Goal: Task Accomplishment & Management: Complete application form

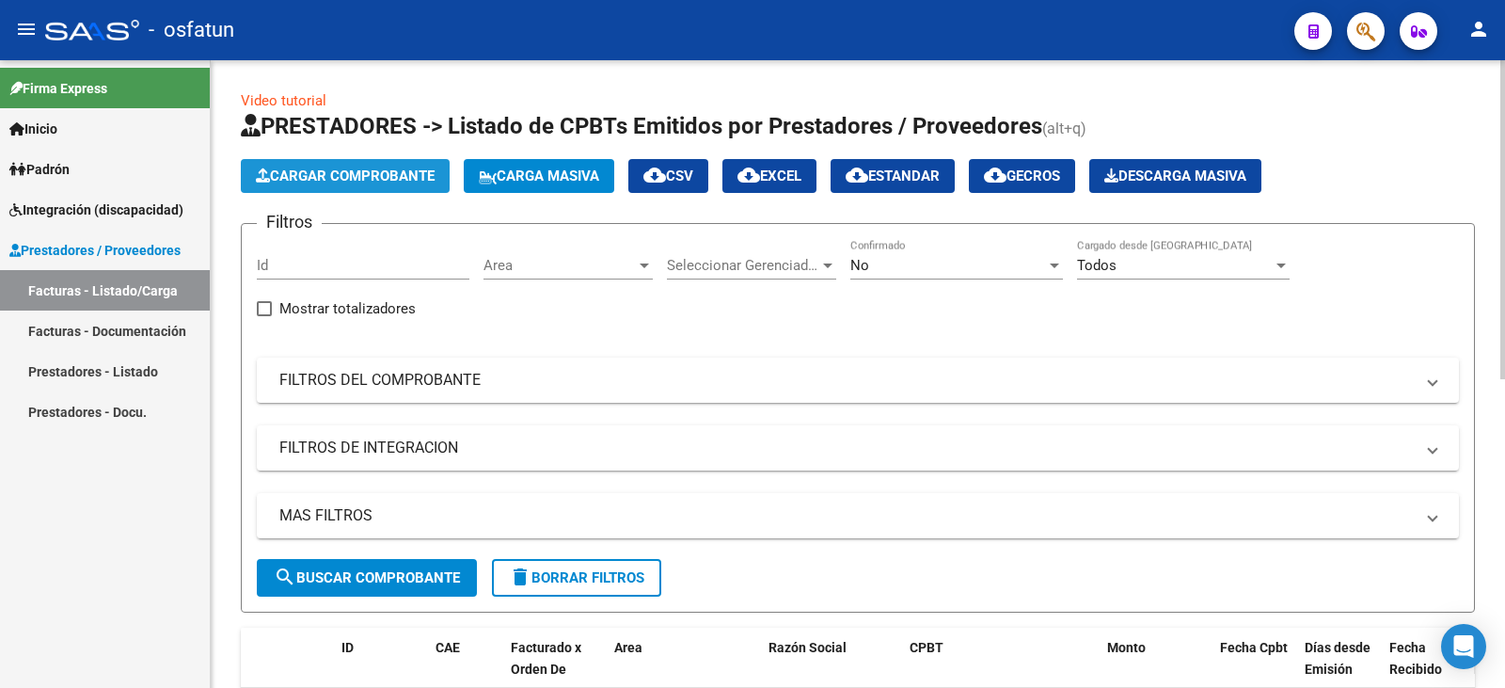
click at [387, 182] on span "Cargar Comprobante" at bounding box center [345, 175] width 179 height 17
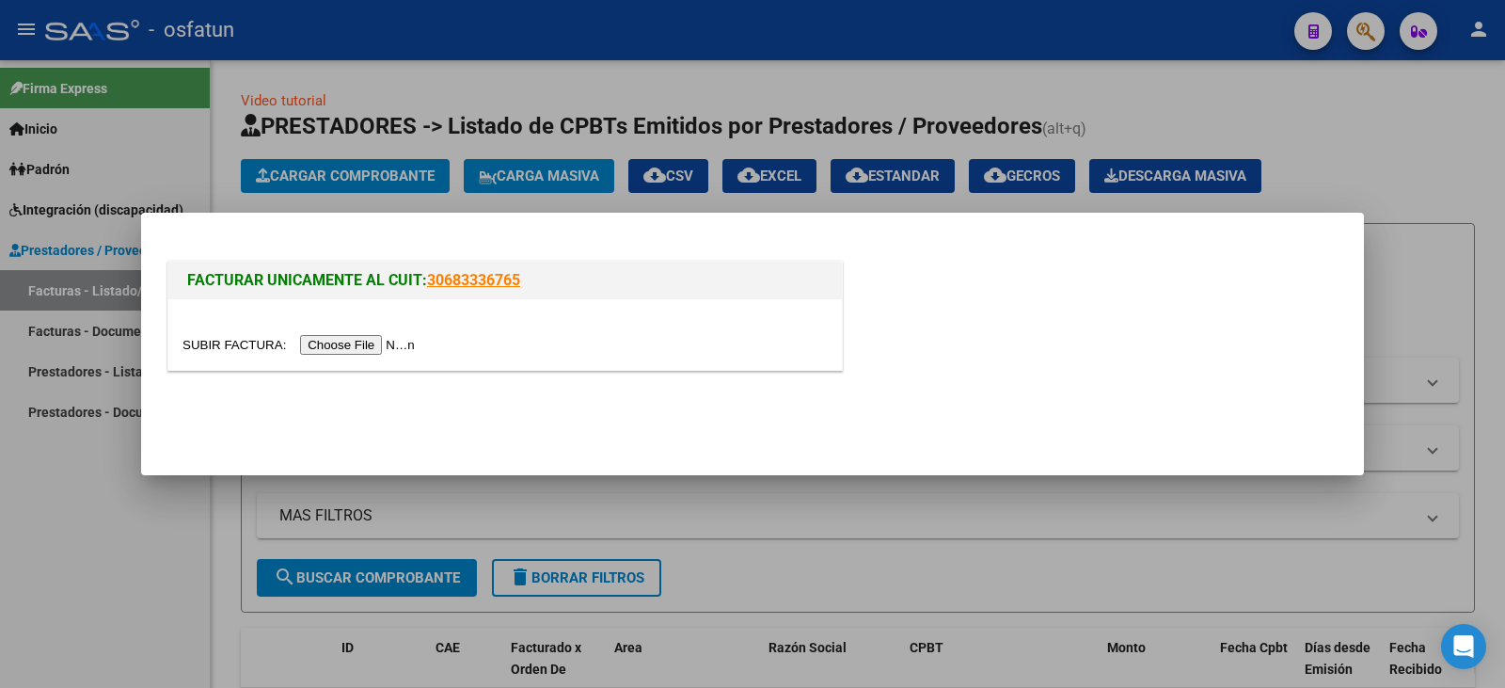
click at [362, 345] on input "file" at bounding box center [301, 345] width 238 height 20
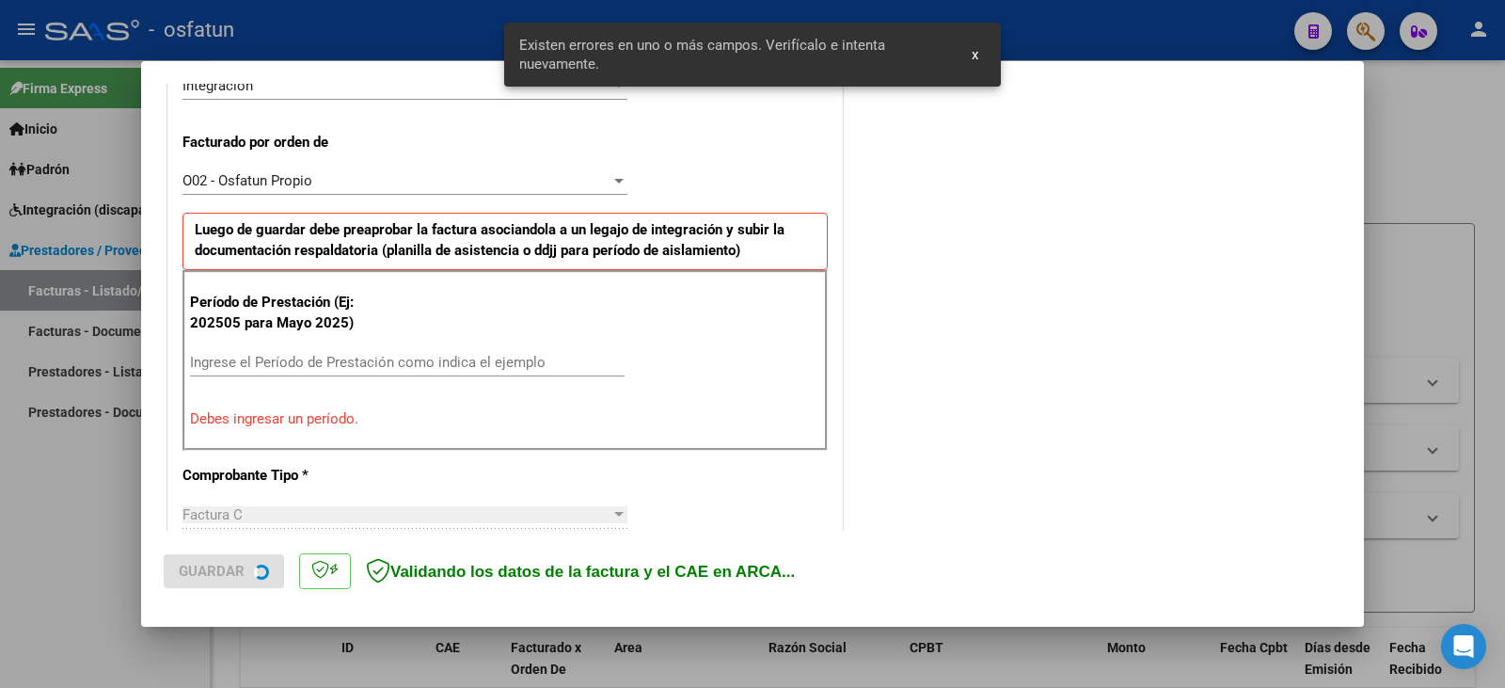
scroll to position [492, 0]
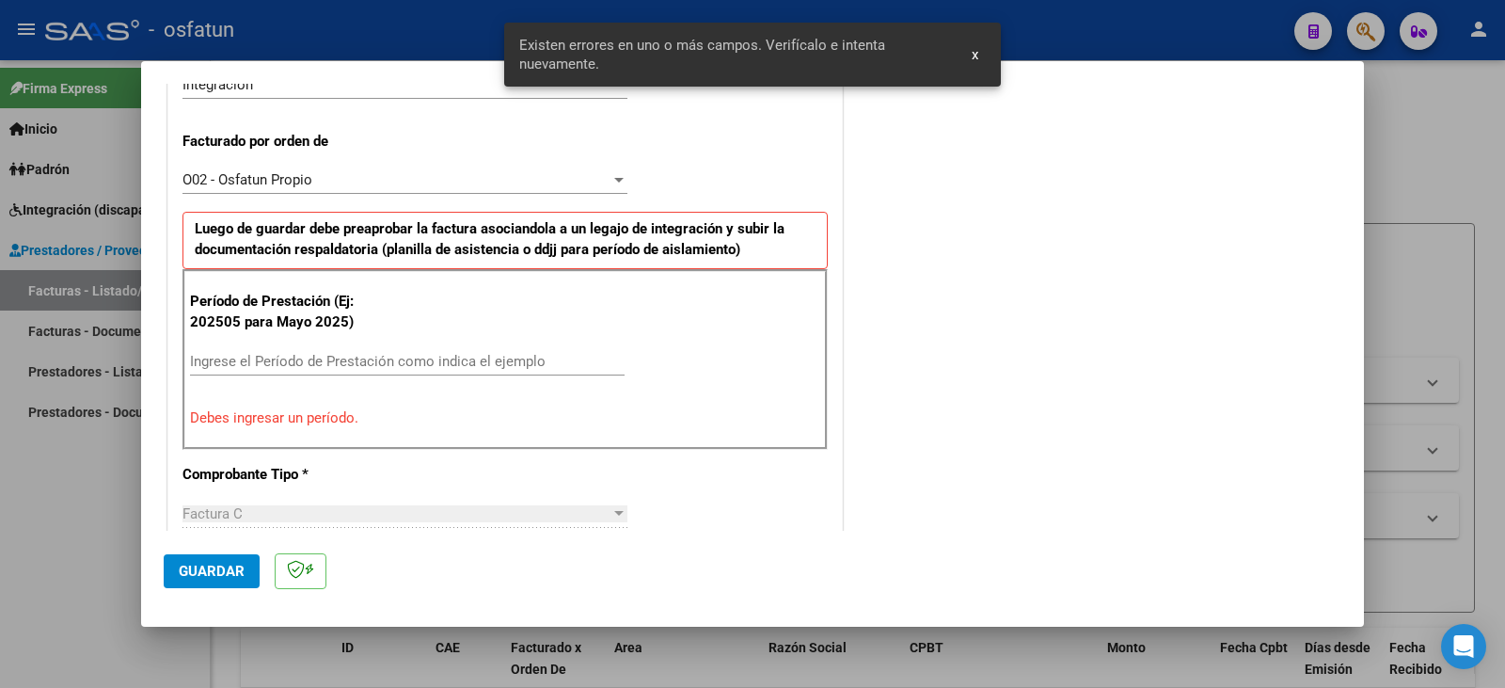
click at [303, 376] on div "Ingrese el Período de Prestación como indica el ejemplo" at bounding box center [407, 370] width 435 height 46
click at [298, 360] on input "Ingrese el Período de Prestación como indica el ejemplo" at bounding box center [407, 361] width 435 height 17
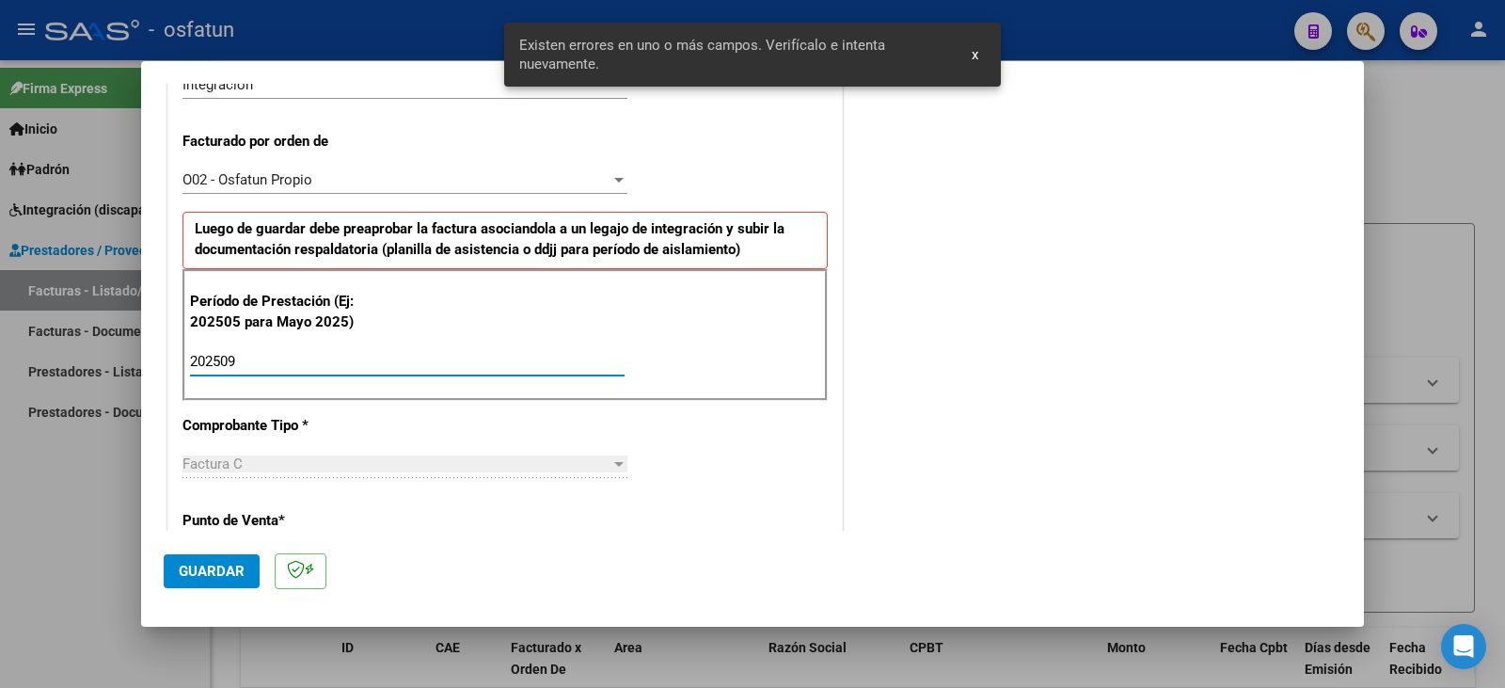
type input "202509"
click at [227, 567] on span "Guardar" at bounding box center [212, 570] width 66 height 17
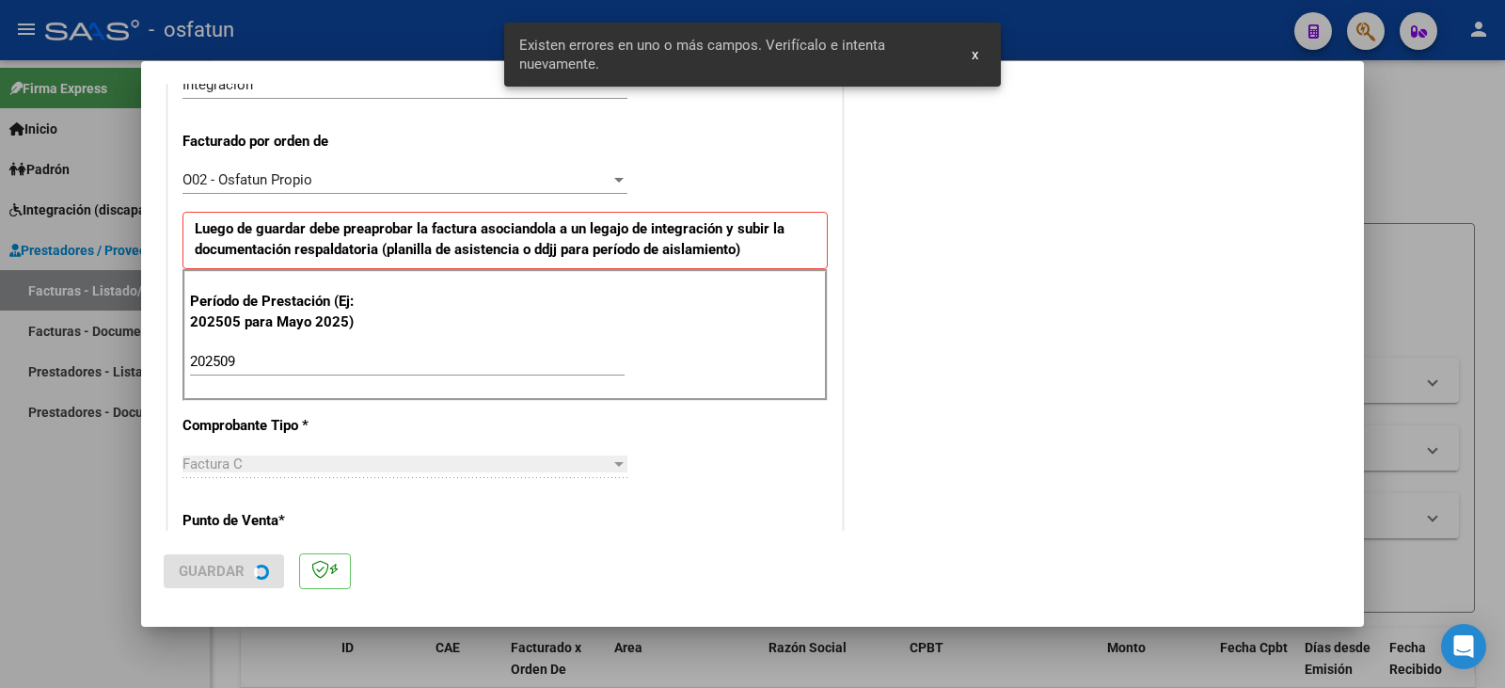
scroll to position [0, 0]
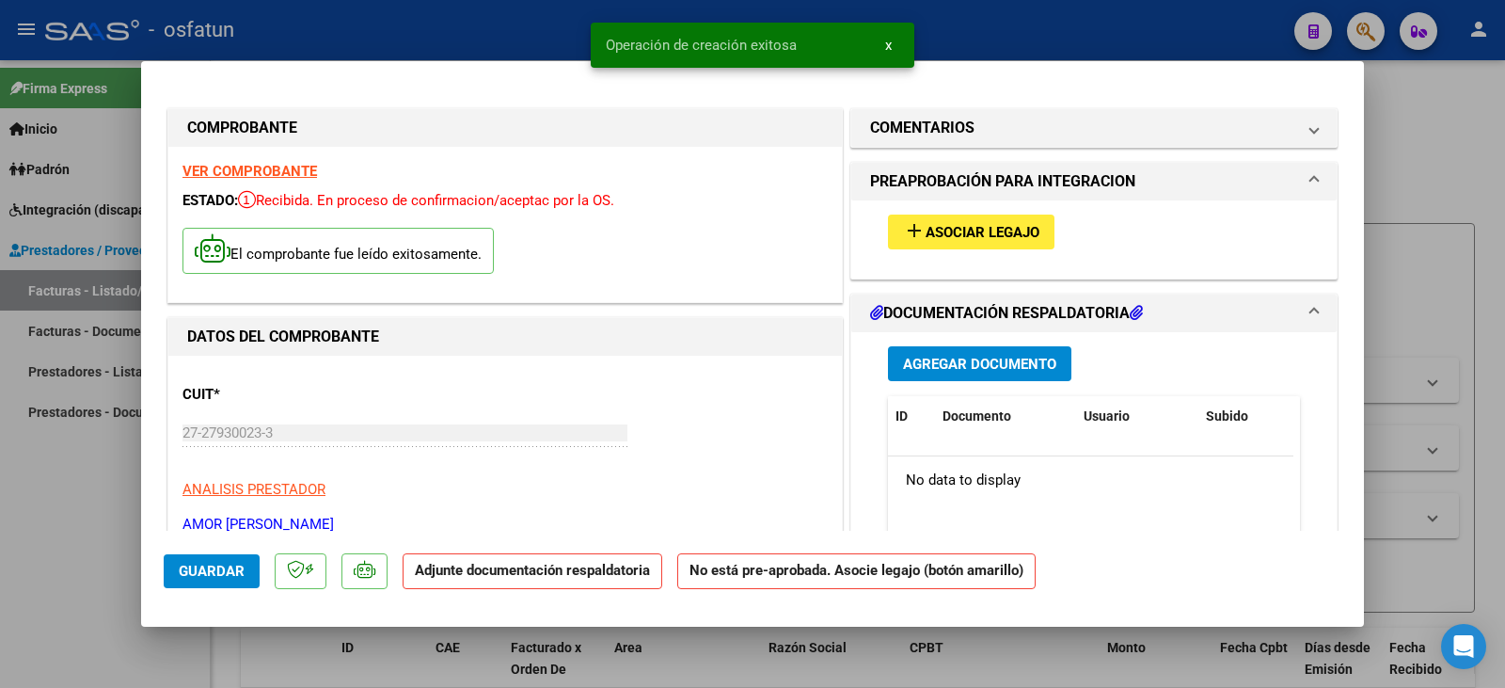
click at [936, 227] on span "Asociar Legajo" at bounding box center [983, 232] width 114 height 17
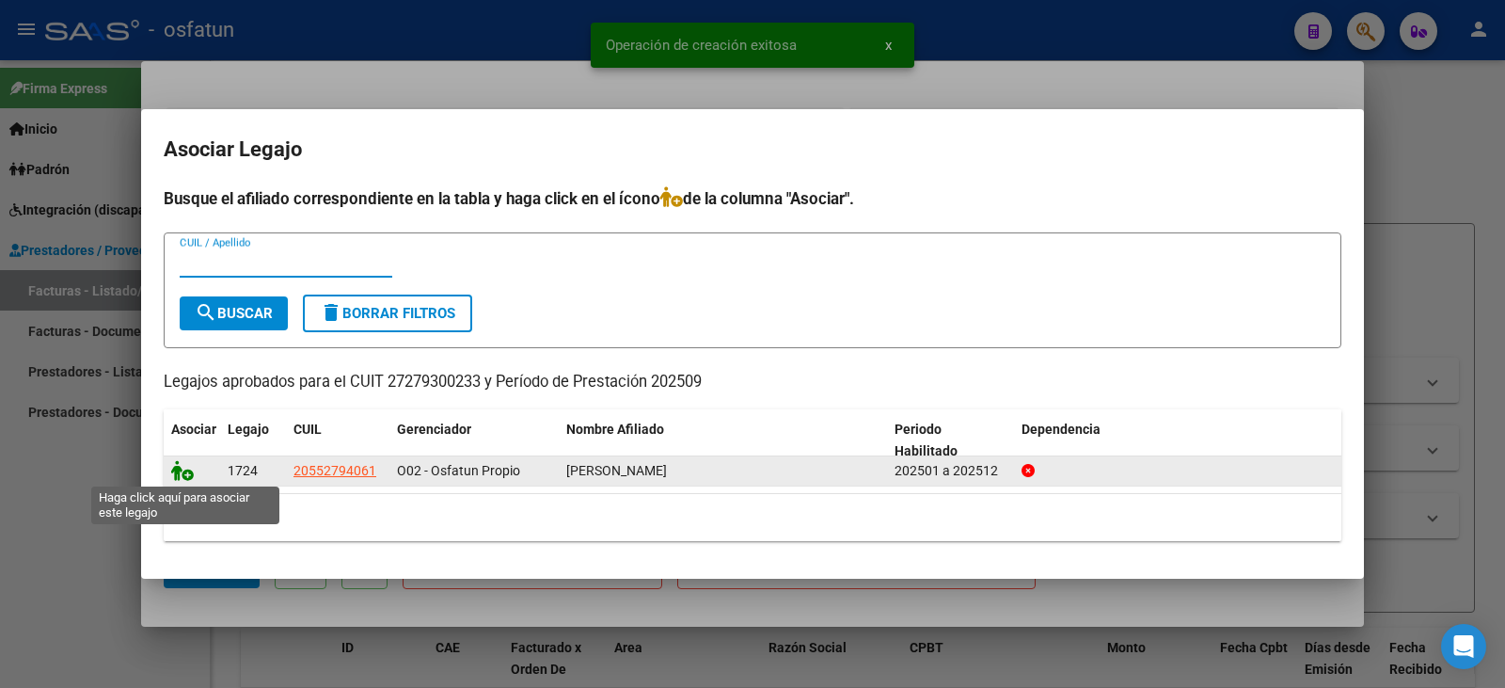
click at [177, 472] on icon at bounding box center [182, 470] width 23 height 21
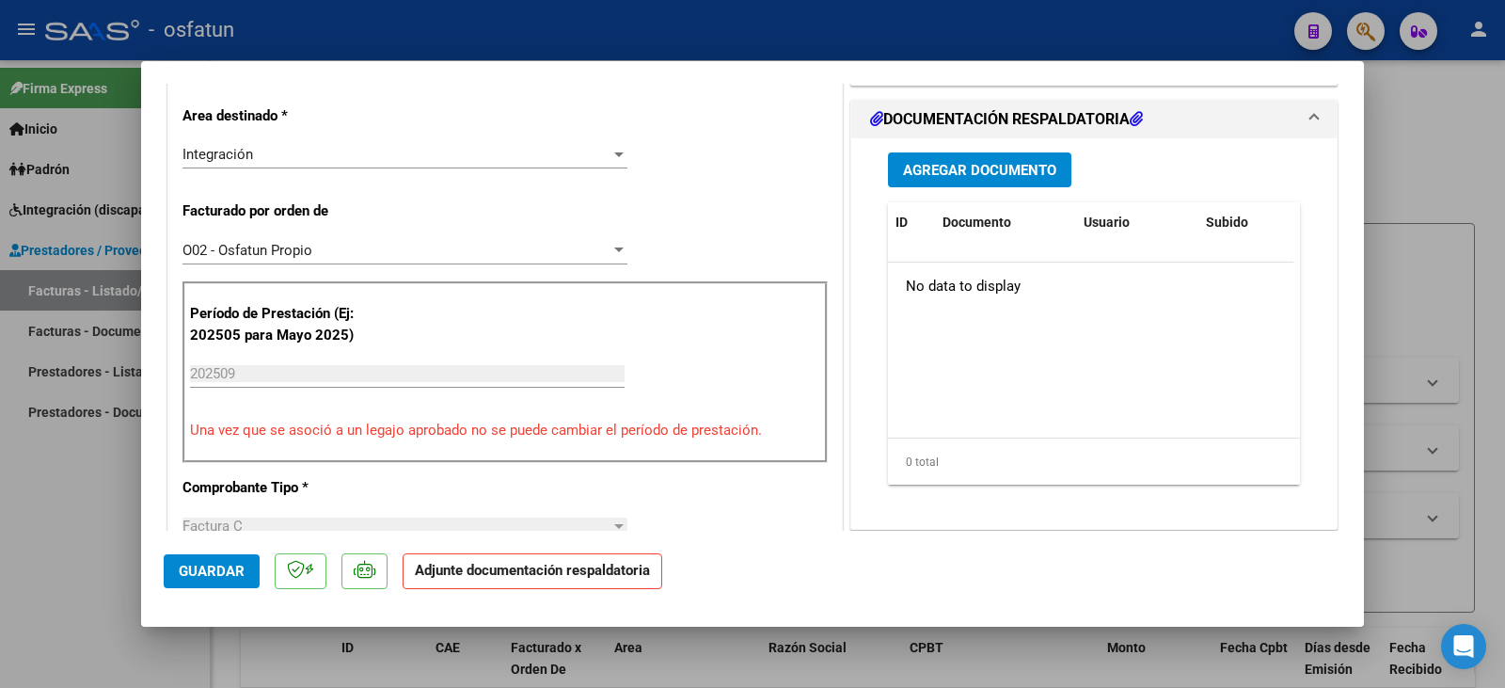
scroll to position [470, 0]
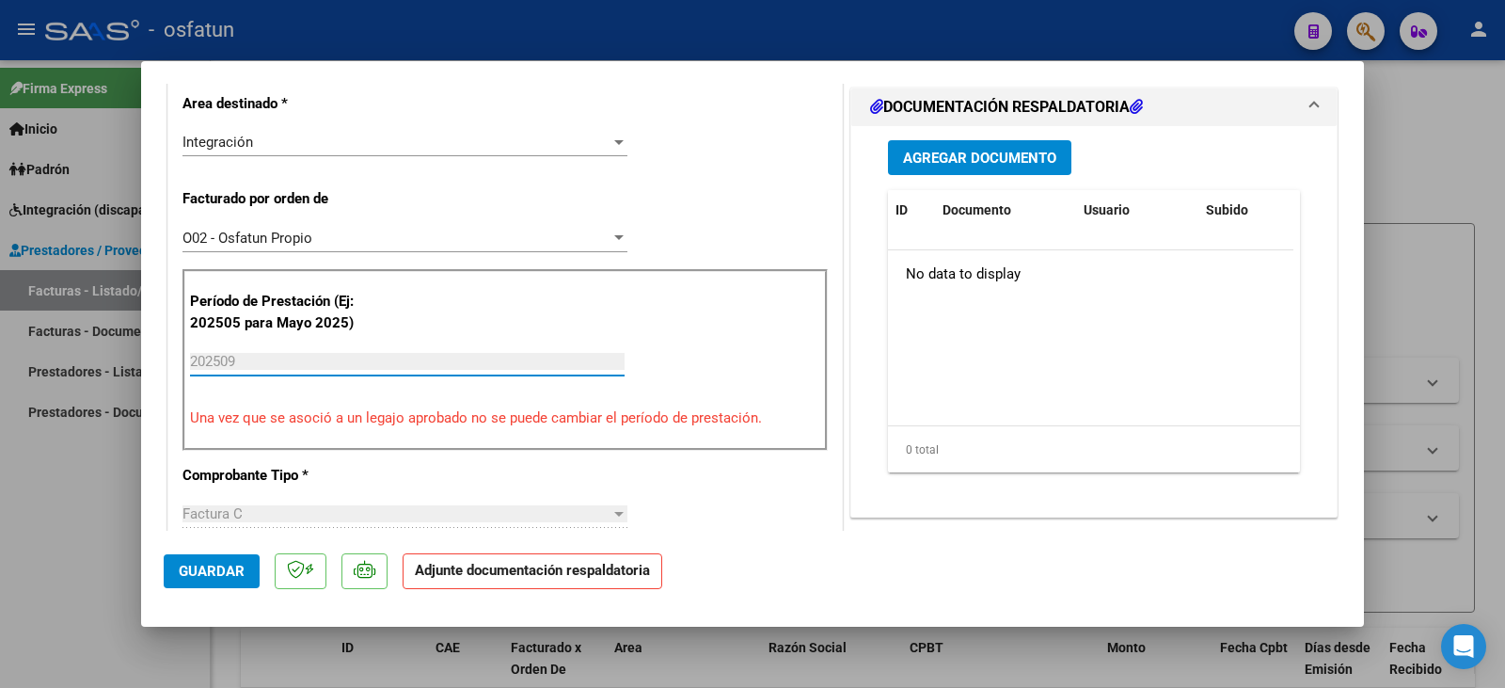
click at [255, 367] on input "202509" at bounding box center [407, 361] width 435 height 17
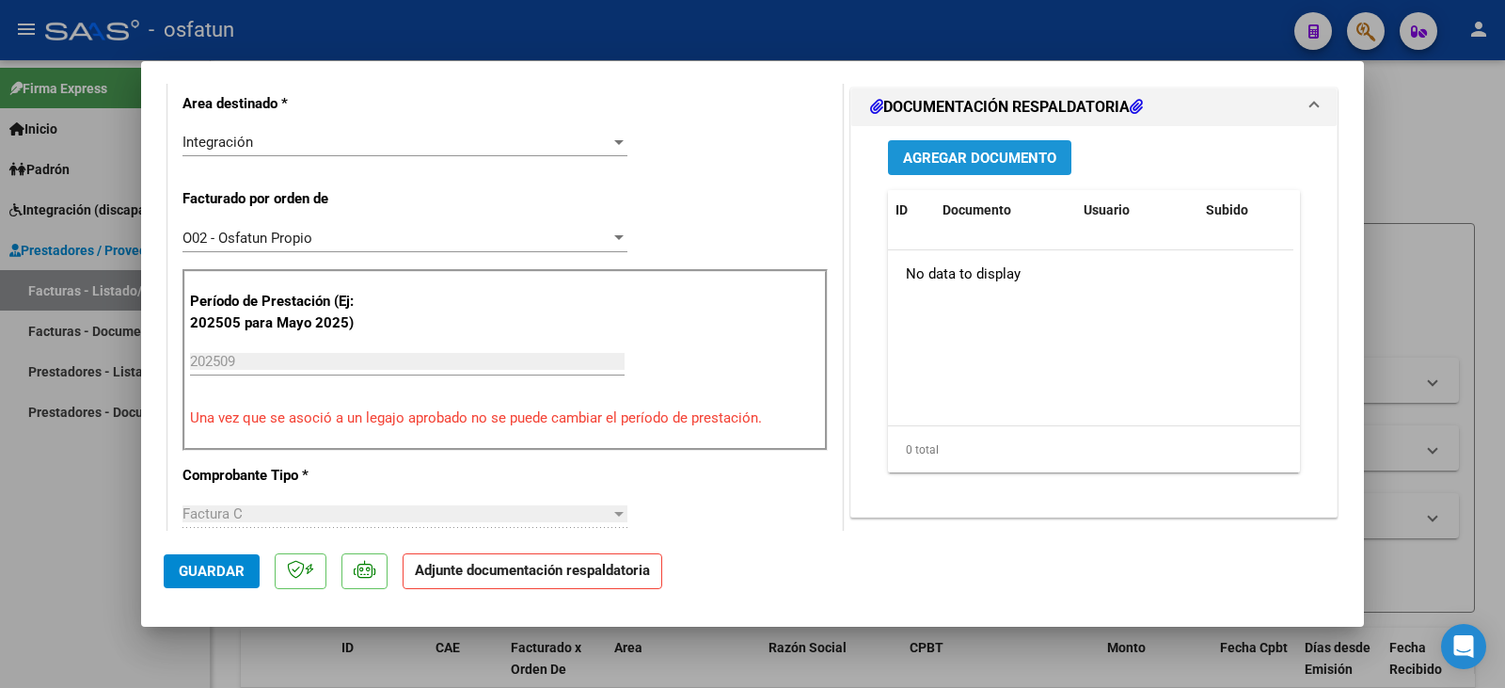
click at [960, 158] on span "Agregar Documento" at bounding box center [979, 158] width 153 height 17
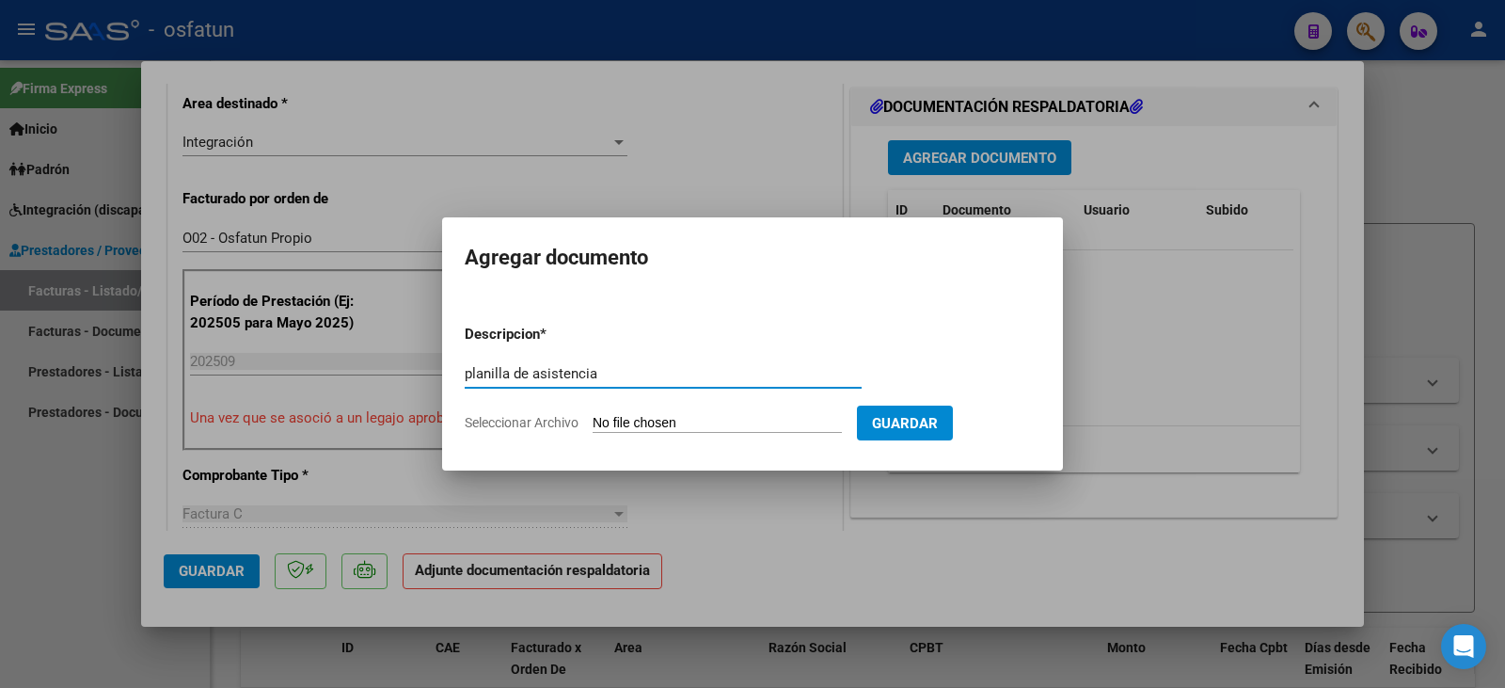
type input "planilla de asistencia"
click at [657, 425] on input "Seleccionar Archivo" at bounding box center [717, 424] width 249 height 18
type input "C:\fakepath\amor plan.pdf"
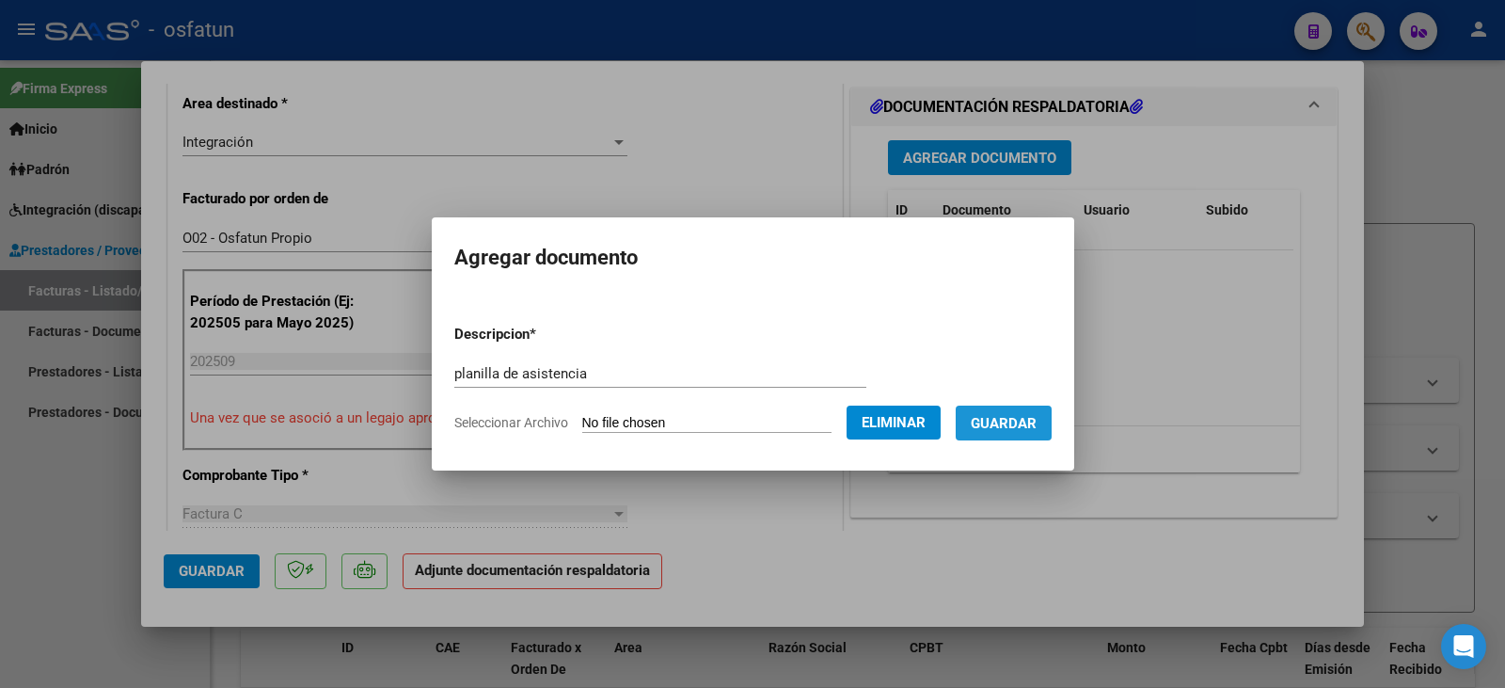
click at [1034, 424] on span "Guardar" at bounding box center [1004, 423] width 66 height 17
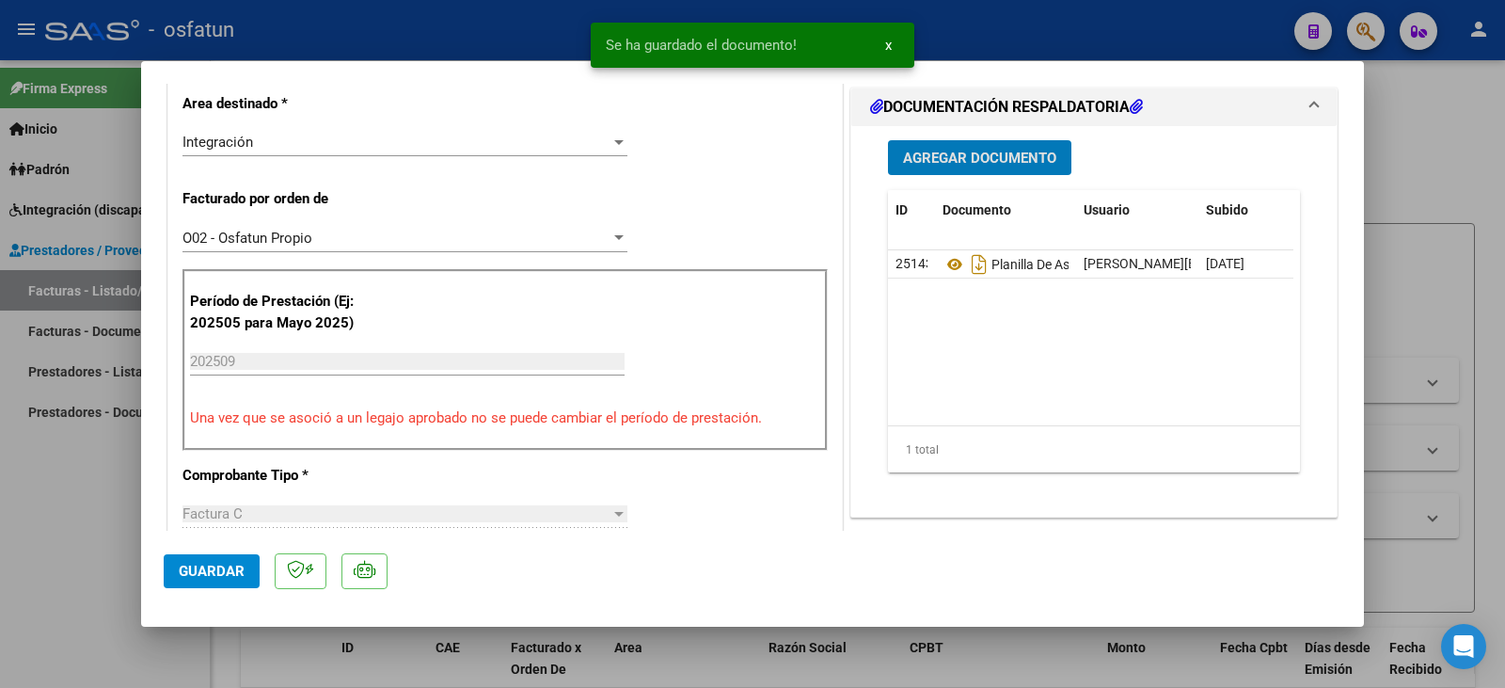
click at [988, 149] on span "Agregar Documento" at bounding box center [979, 157] width 153 height 17
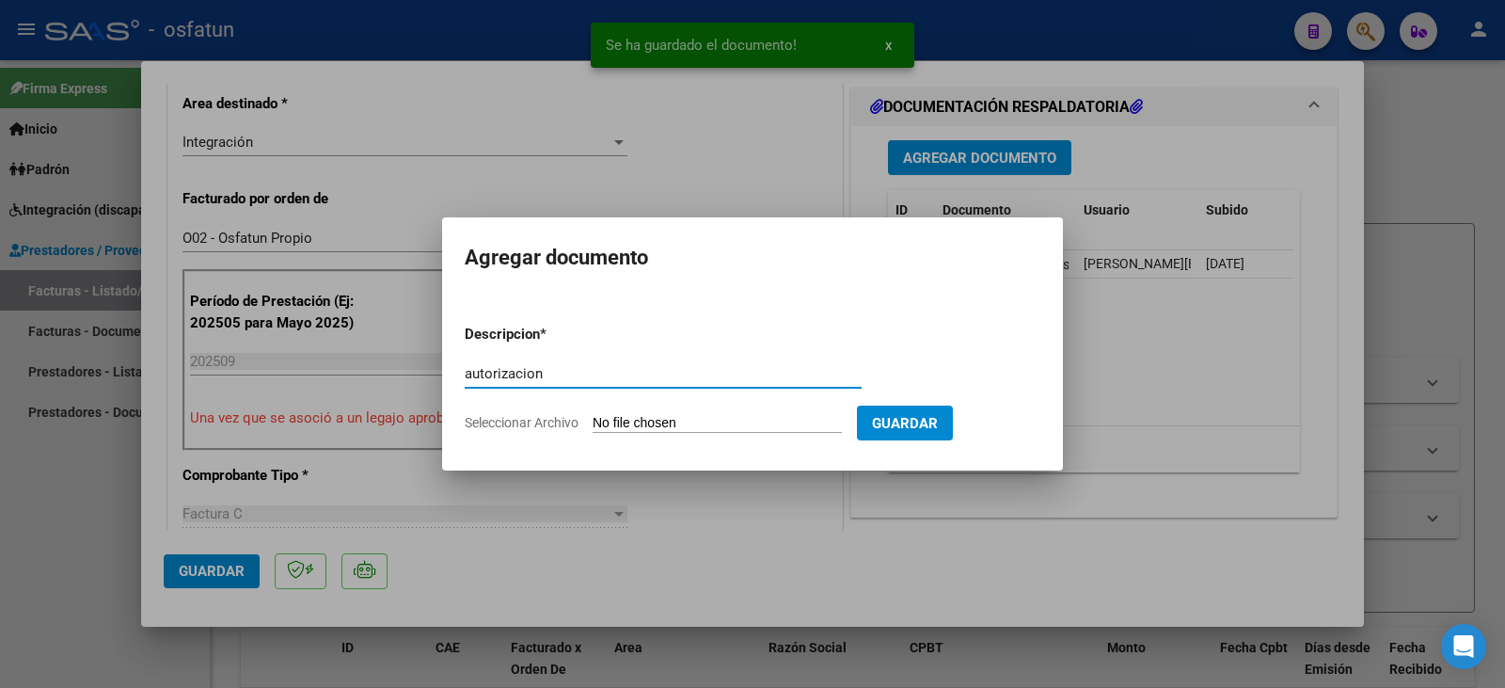
type input "autorizacion"
click at [698, 406] on form "Descripcion * autorizacion Escriba aquí una descripcion Seleccionar Archivo Gua…" at bounding box center [753, 377] width 576 height 137
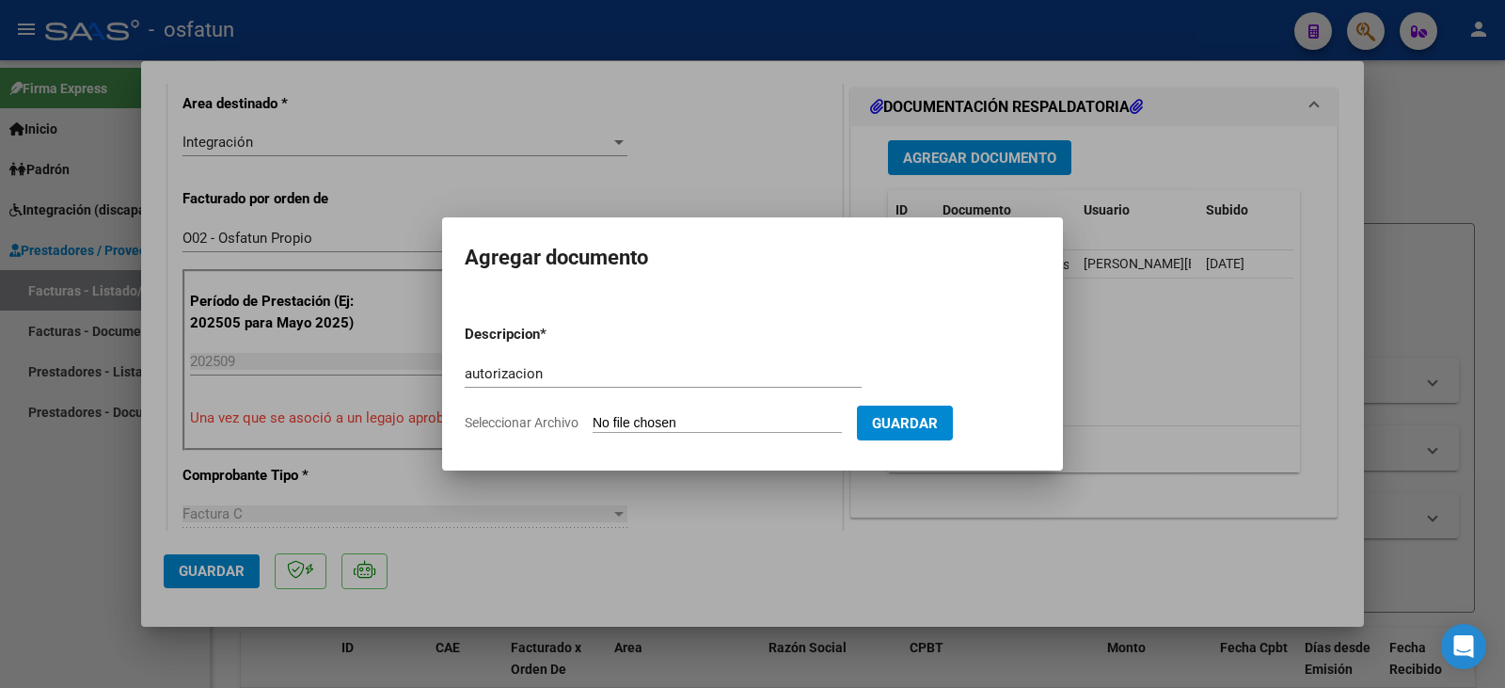
click at [679, 419] on input "Seleccionar Archivo" at bounding box center [717, 424] width 249 height 18
type input "C:\fakepath\[PERSON_NAME] - Amor - to.pdf"
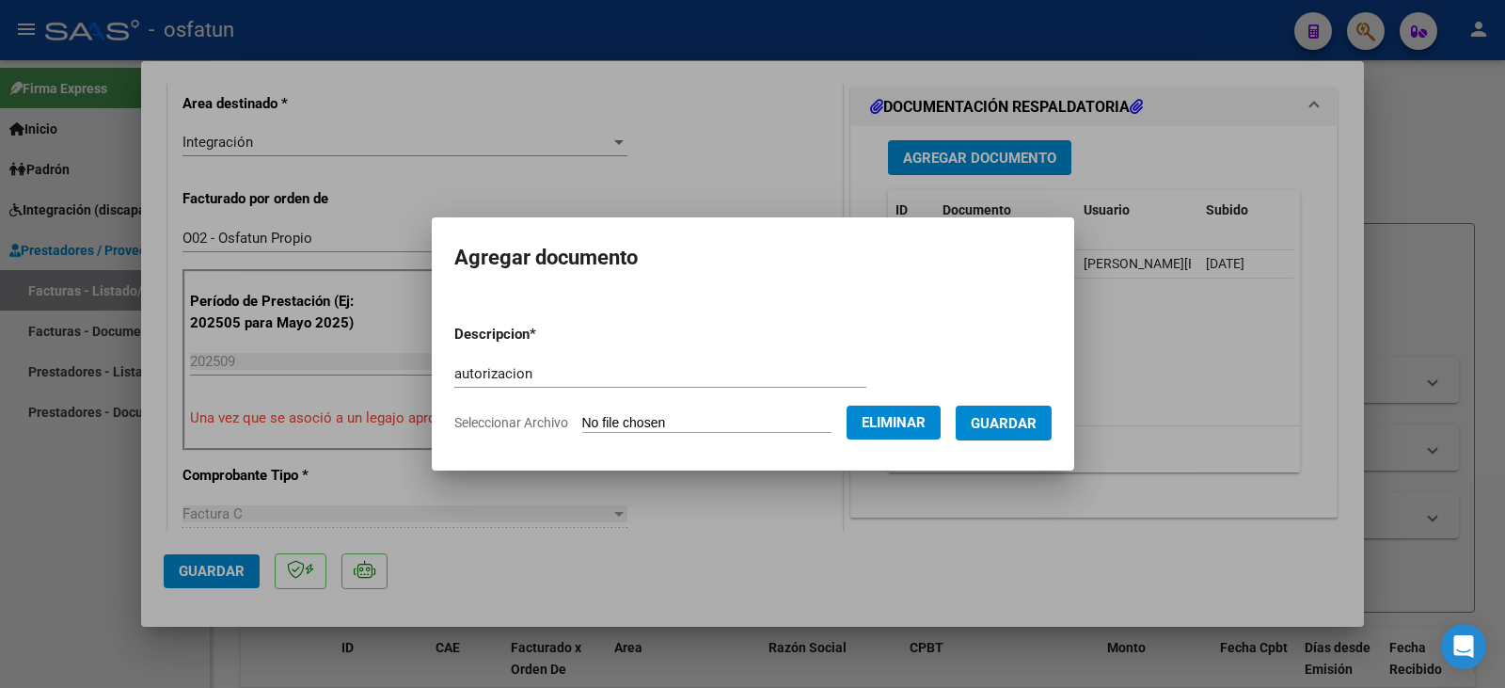
drag, startPoint x: 1004, startPoint y: 434, endPoint x: 845, endPoint y: 457, distance: 160.7
click at [1002, 435] on button "Guardar" at bounding box center [1004, 422] width 96 height 35
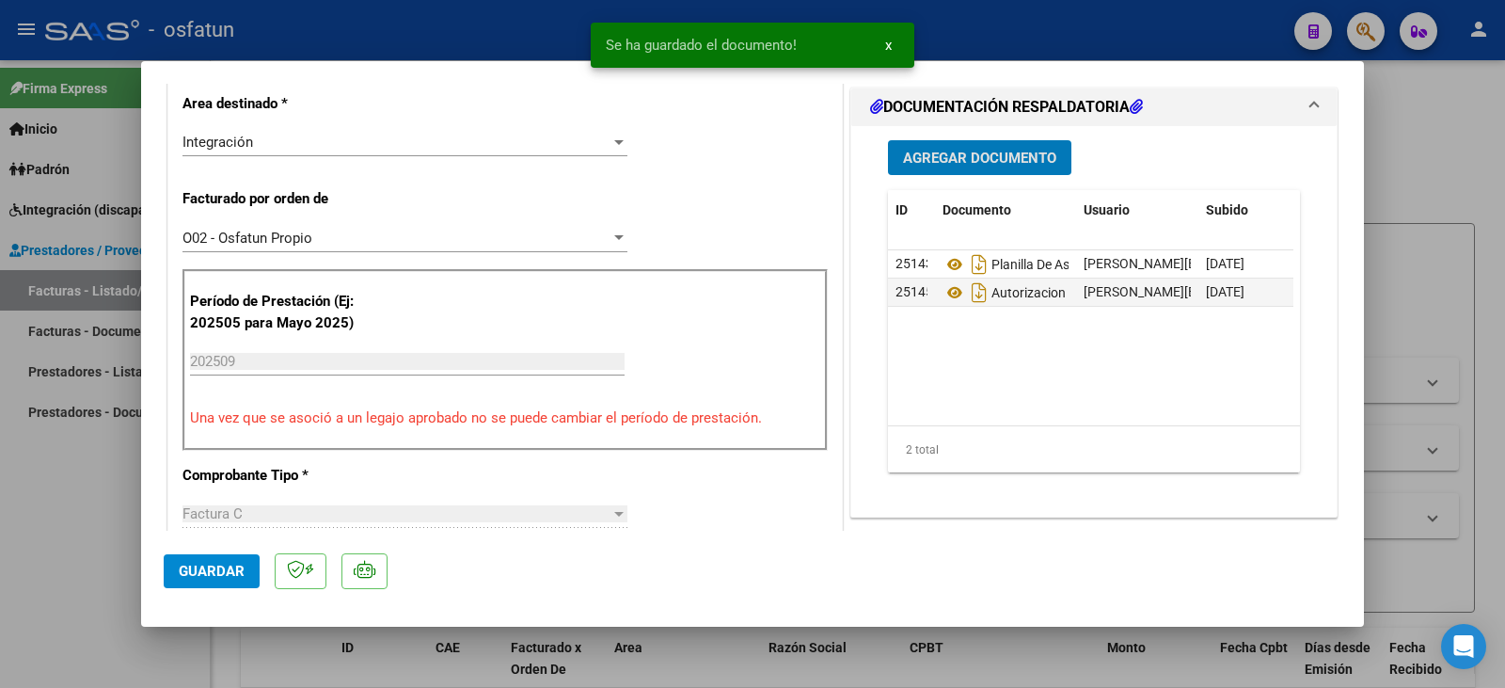
click at [185, 577] on span "Guardar" at bounding box center [212, 570] width 66 height 17
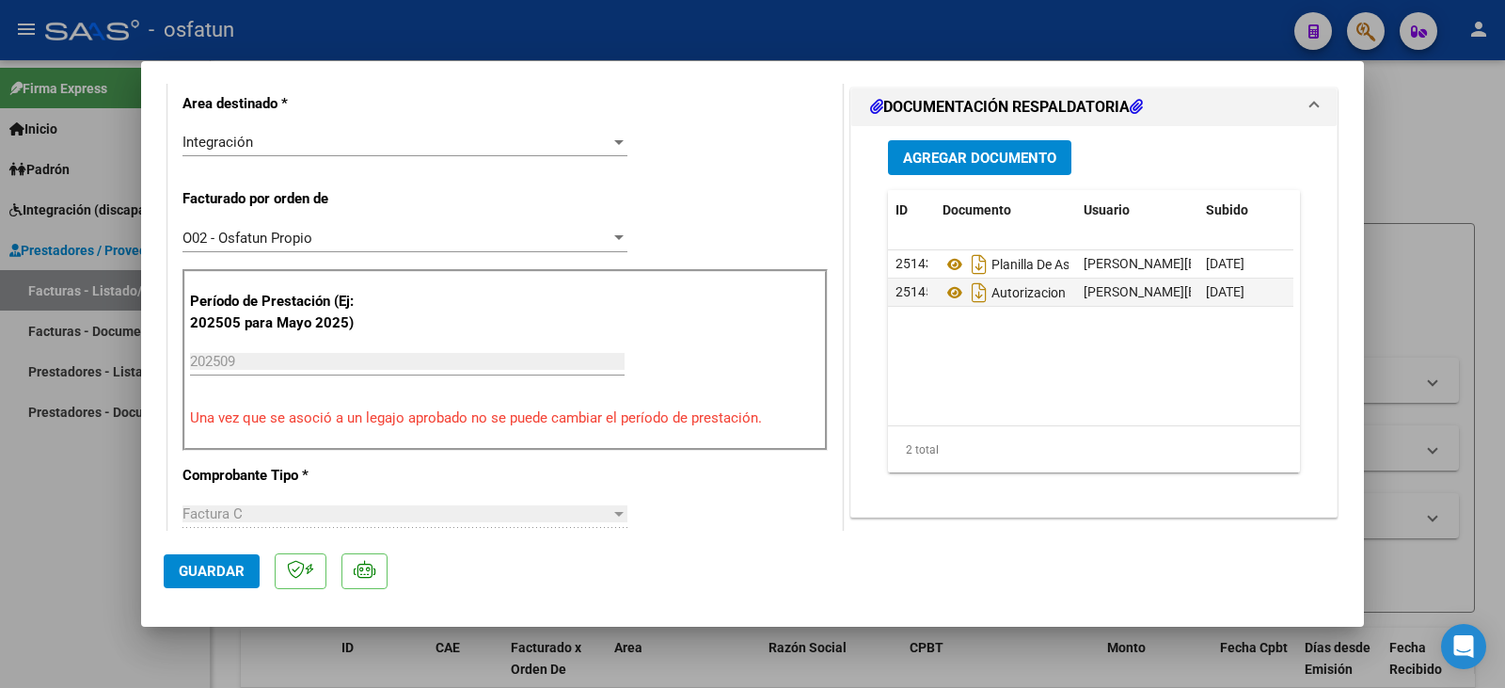
click at [187, 569] on span "Guardar" at bounding box center [212, 570] width 66 height 17
click at [45, 547] on div at bounding box center [752, 344] width 1505 height 688
type input "$ 0,00"
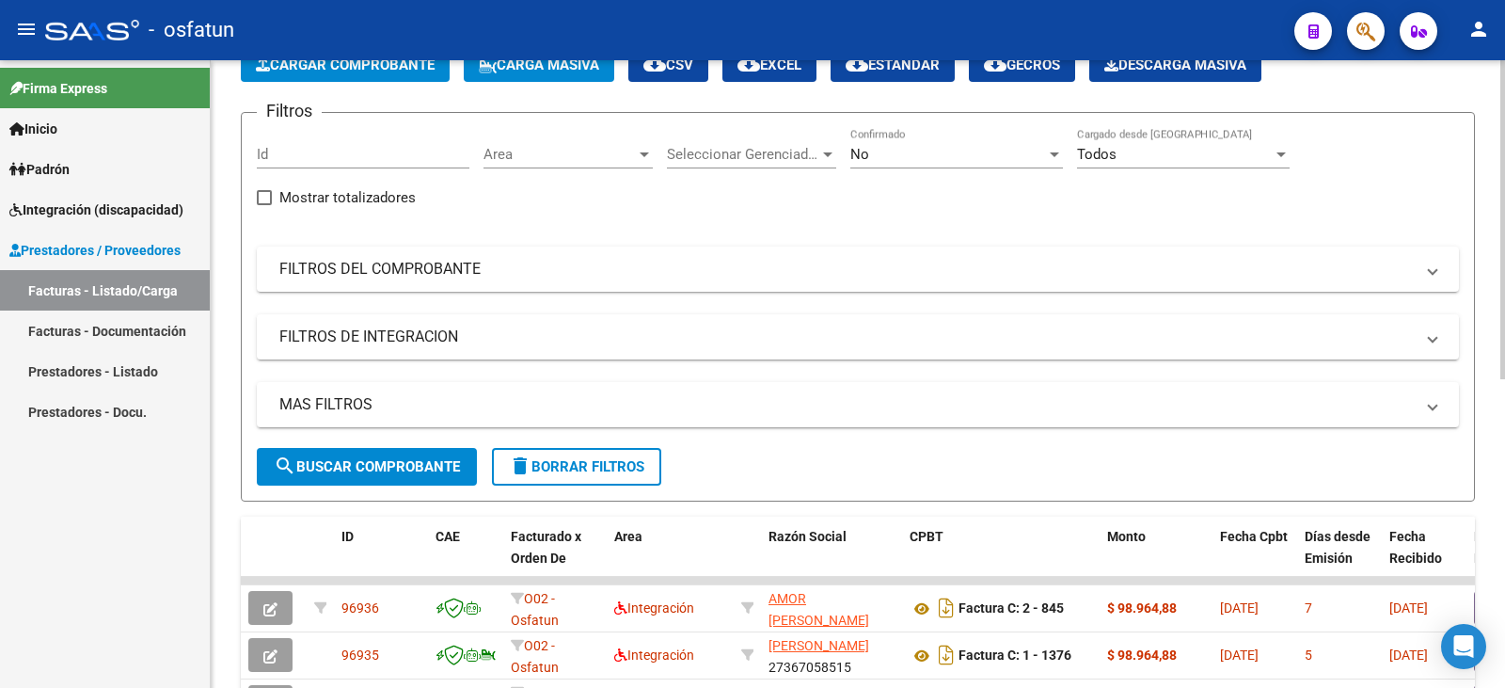
scroll to position [0, 0]
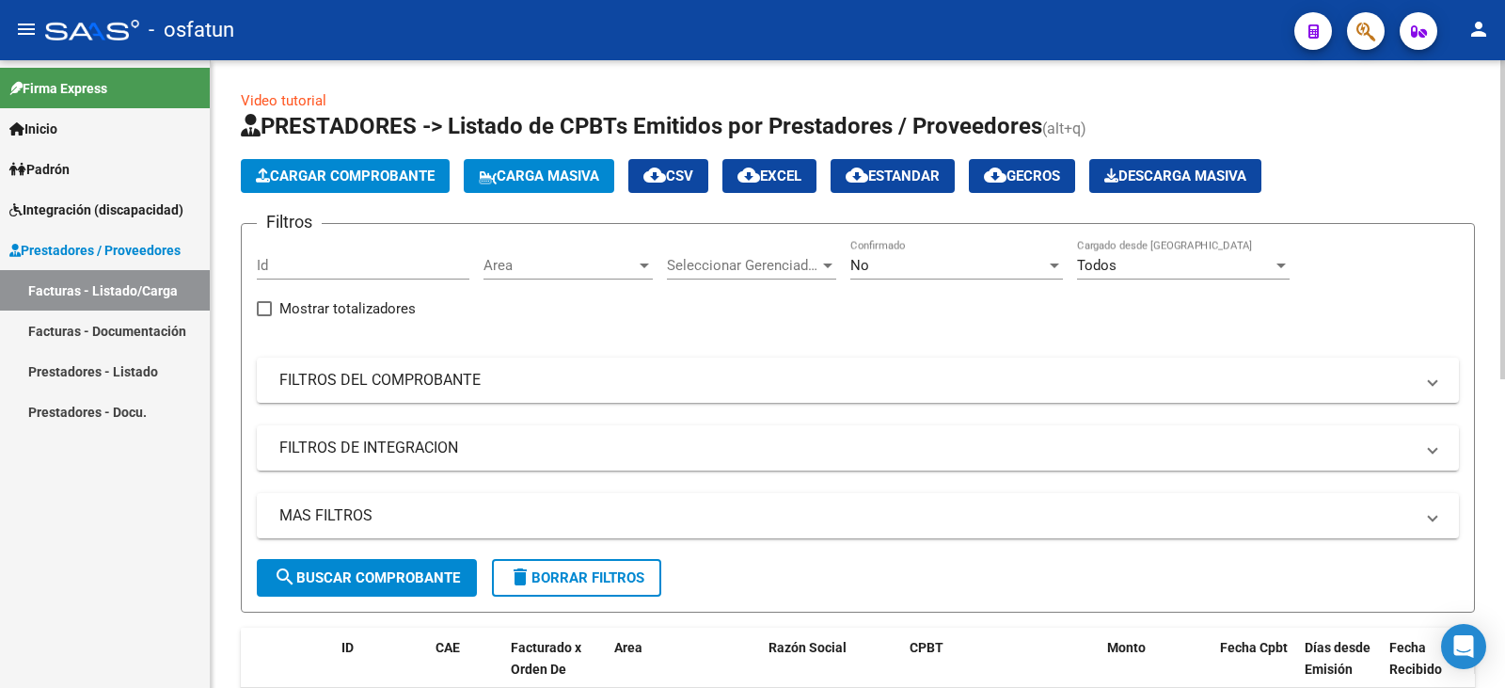
click at [376, 189] on button "Cargar Comprobante" at bounding box center [345, 176] width 209 height 34
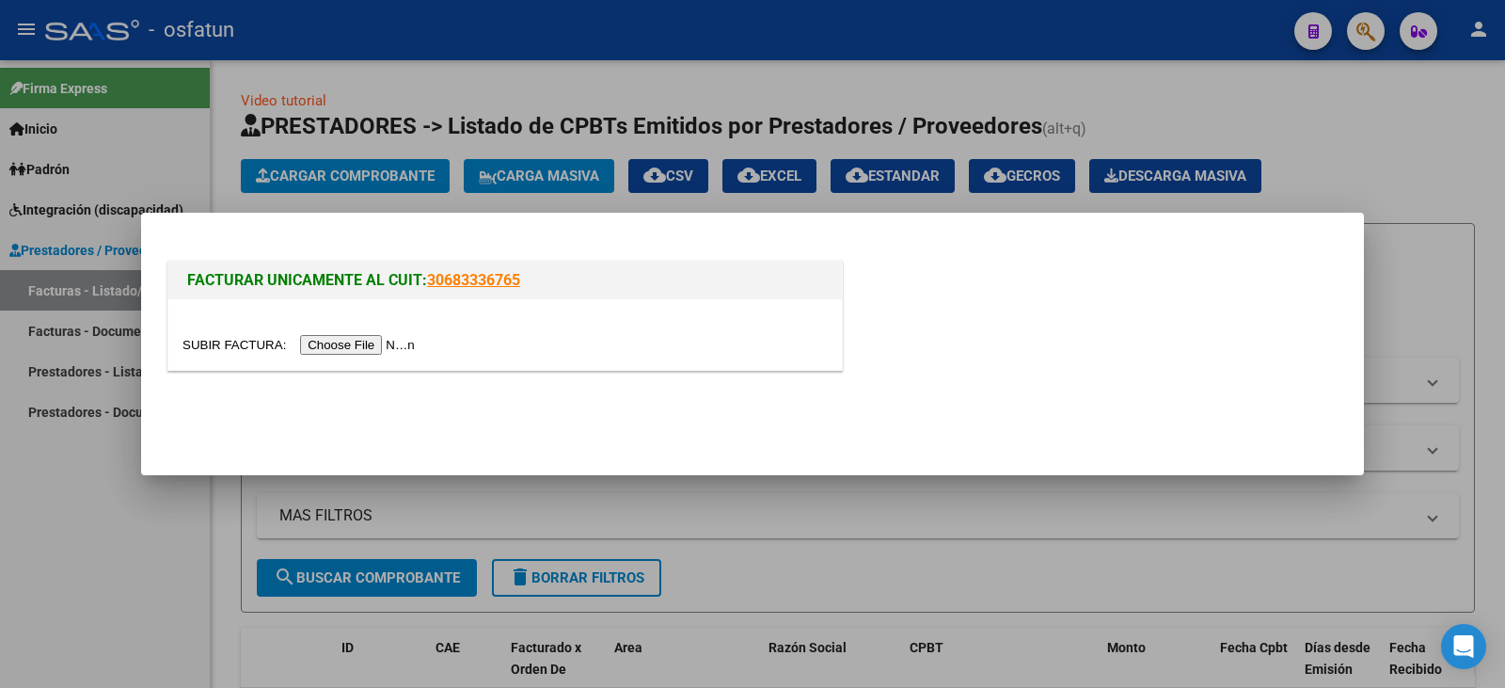
click at [382, 343] on input "file" at bounding box center [301, 345] width 238 height 20
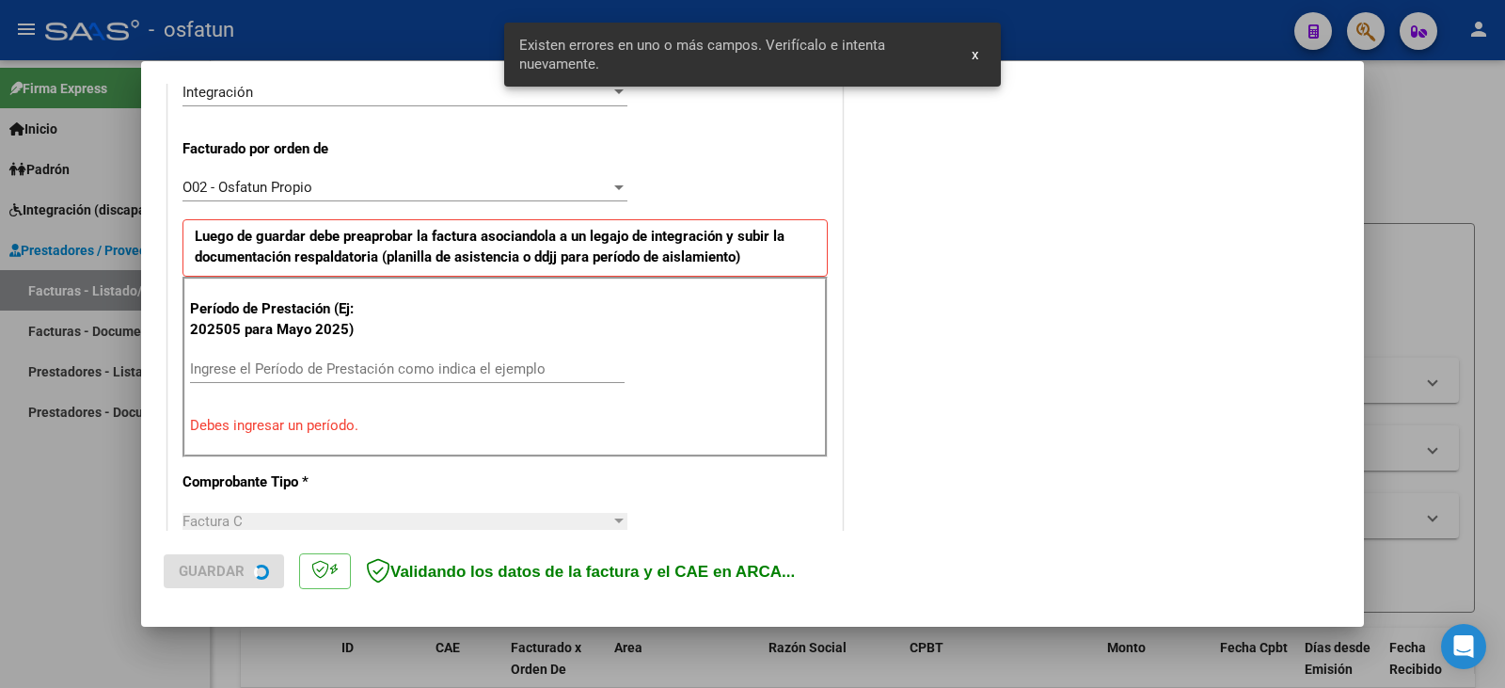
scroll to position [527, 0]
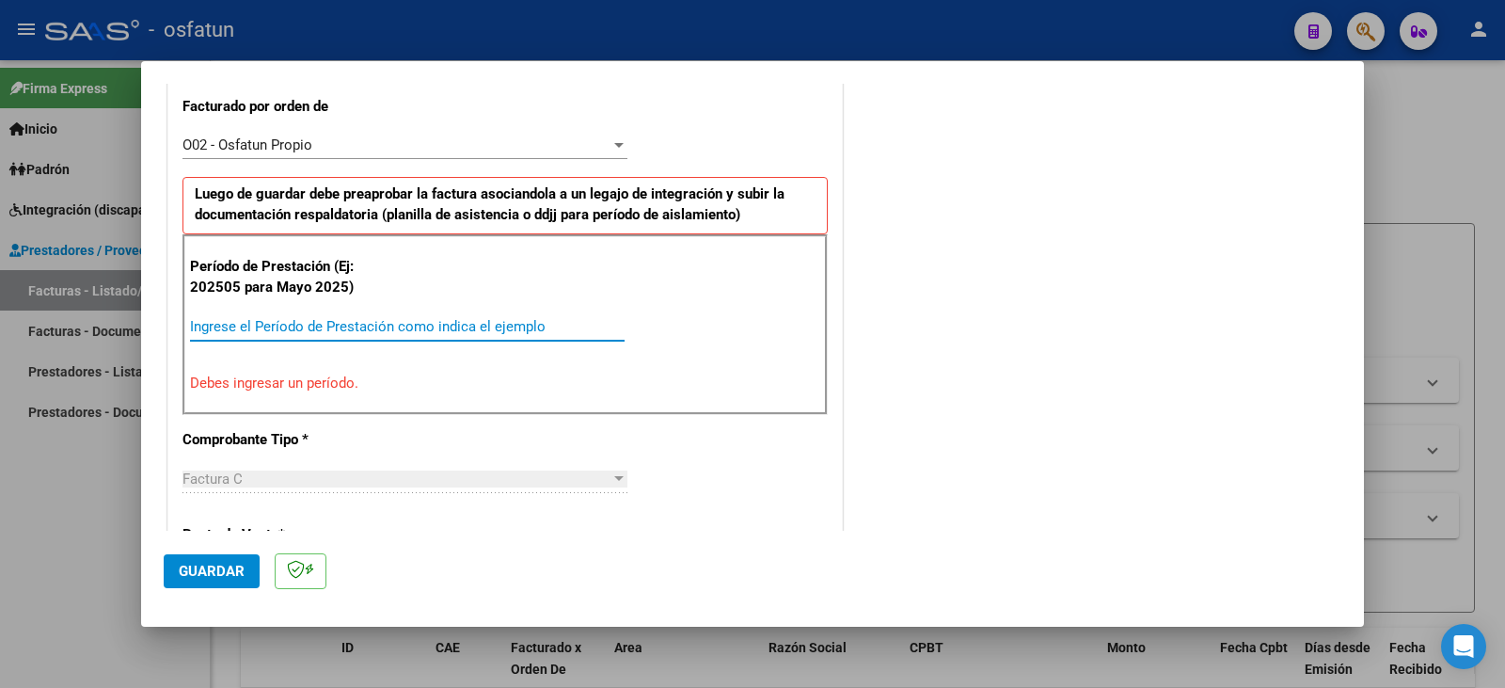
click at [282, 329] on app-form-text-field "Período de Prestación (Ej: 202505 para [DATE]) Ingrese el Período de Prestación…" at bounding box center [415, 306] width 450 height 56
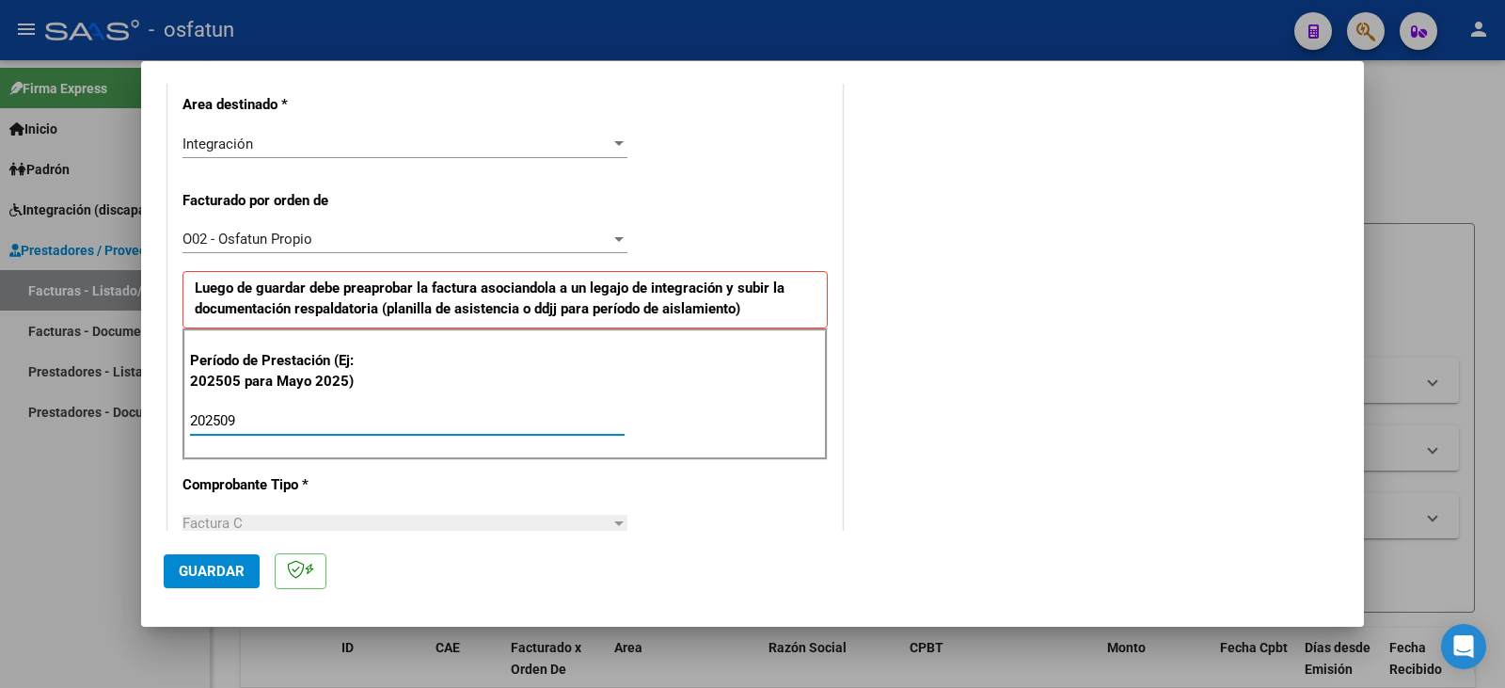
type input "202509"
click at [214, 569] on span "Guardar" at bounding box center [212, 570] width 66 height 17
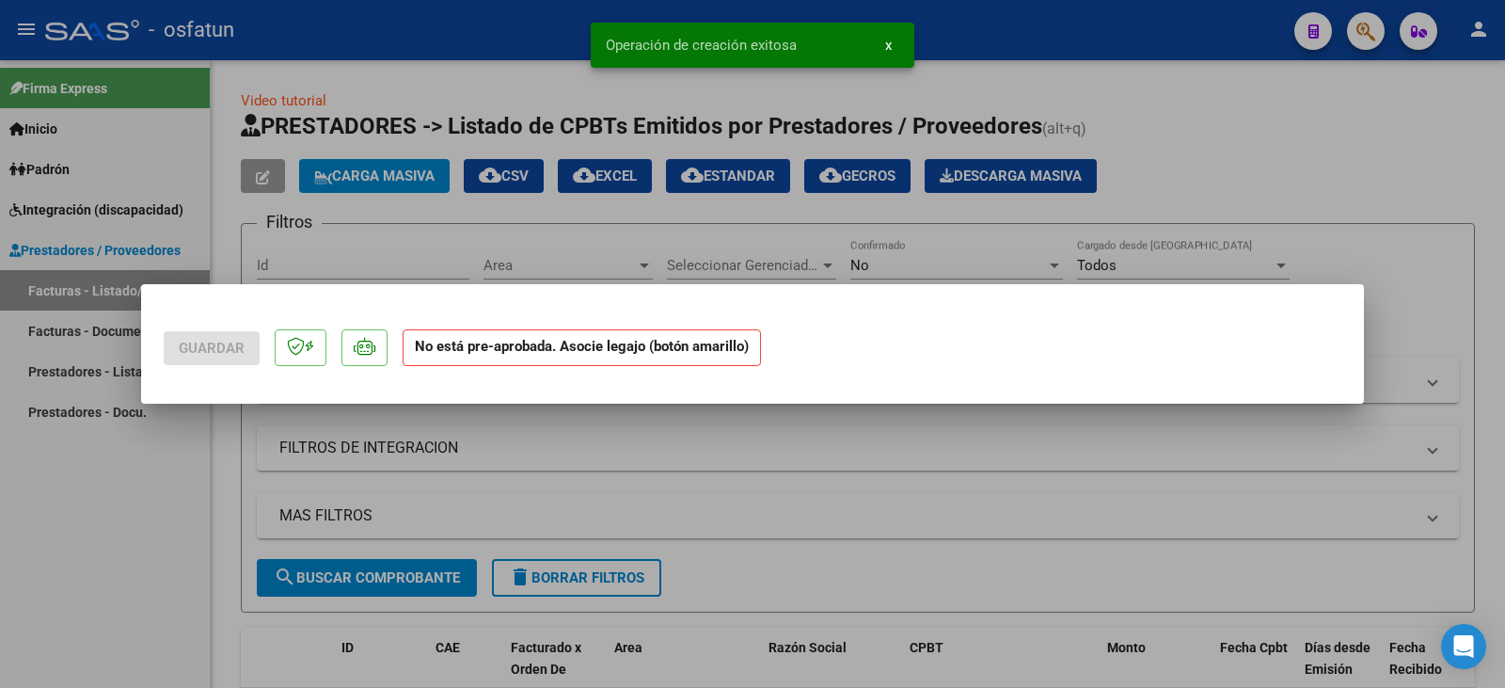
scroll to position [0, 0]
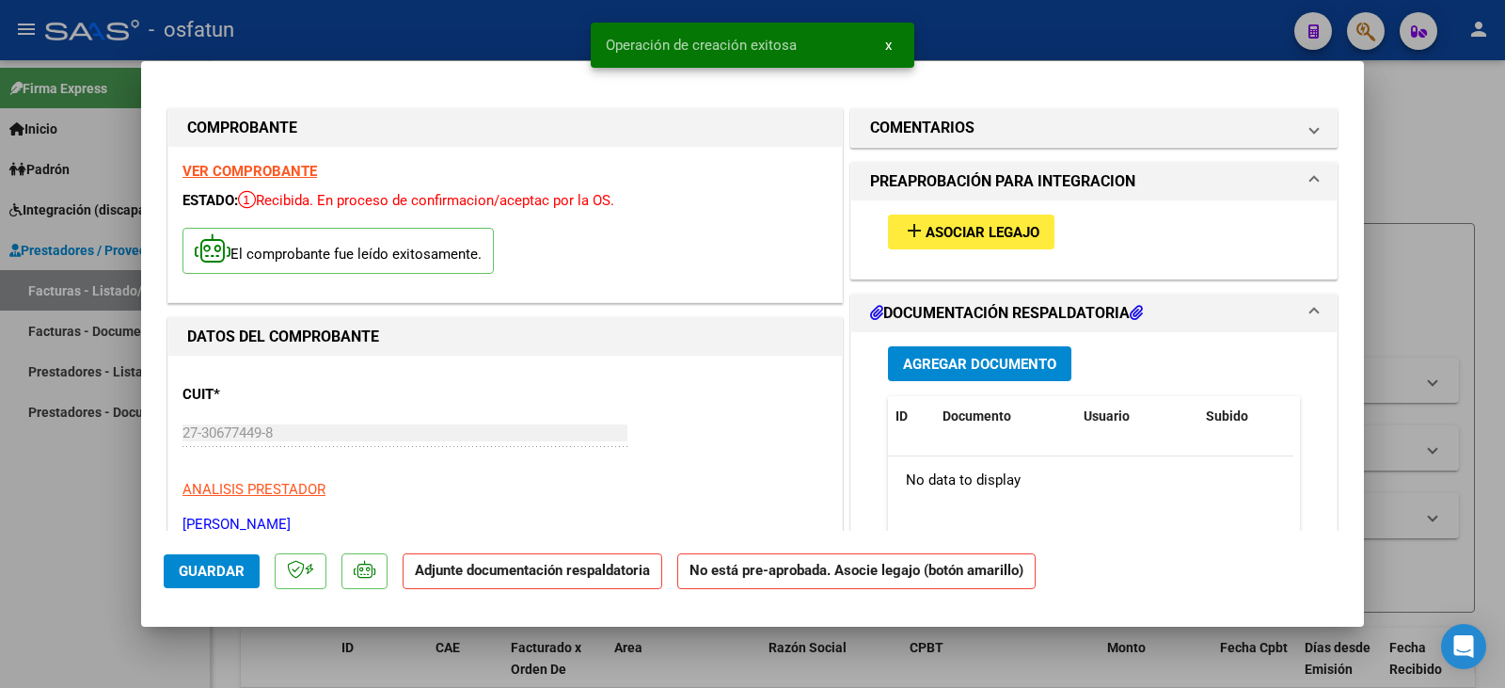
click at [973, 240] on span "Asociar Legajo" at bounding box center [983, 232] width 114 height 17
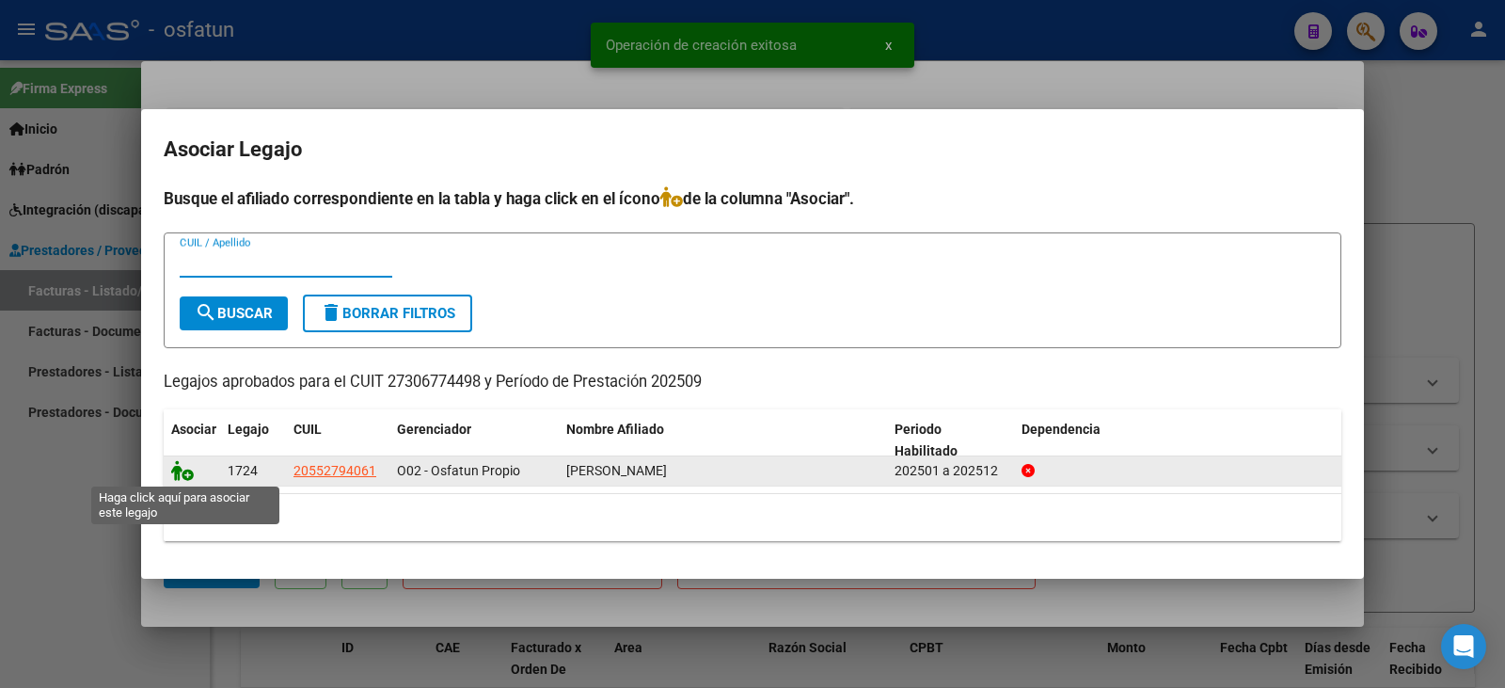
click at [183, 471] on icon at bounding box center [182, 470] width 23 height 21
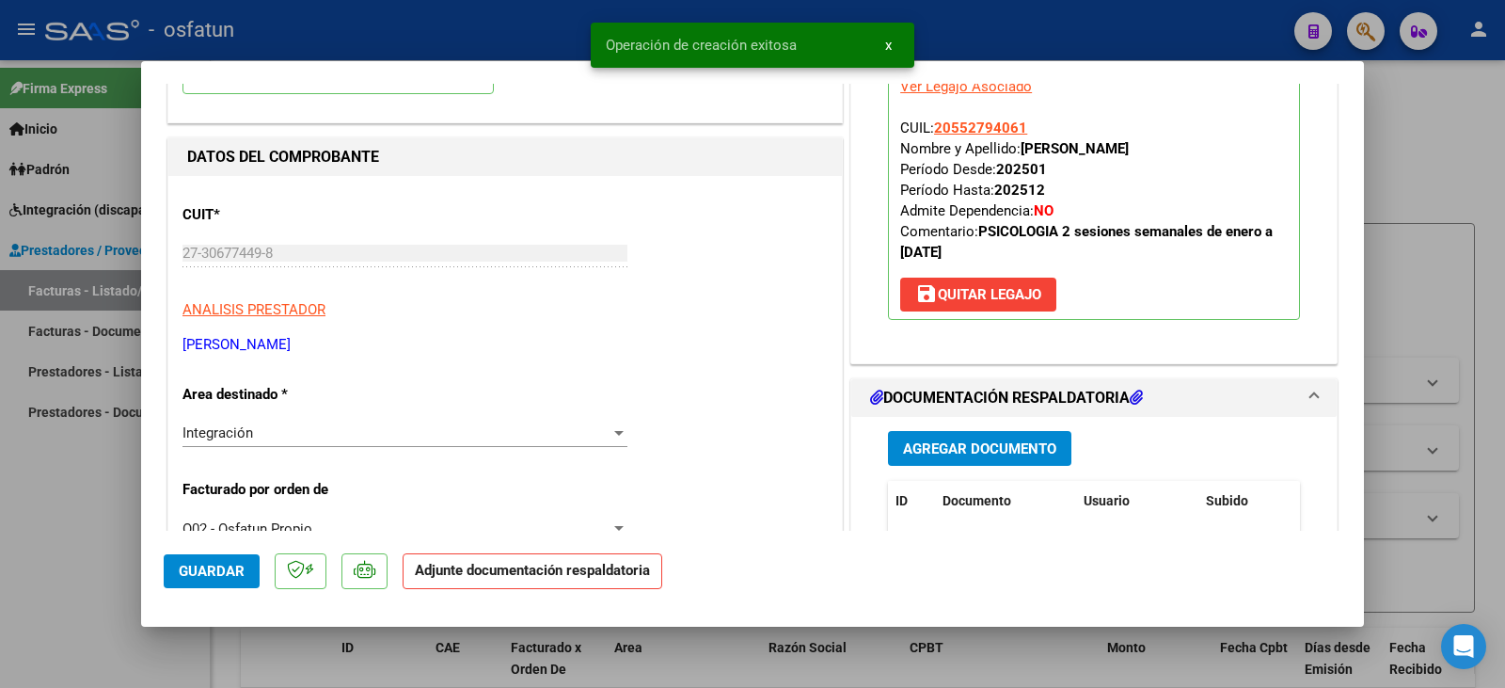
scroll to position [188, 0]
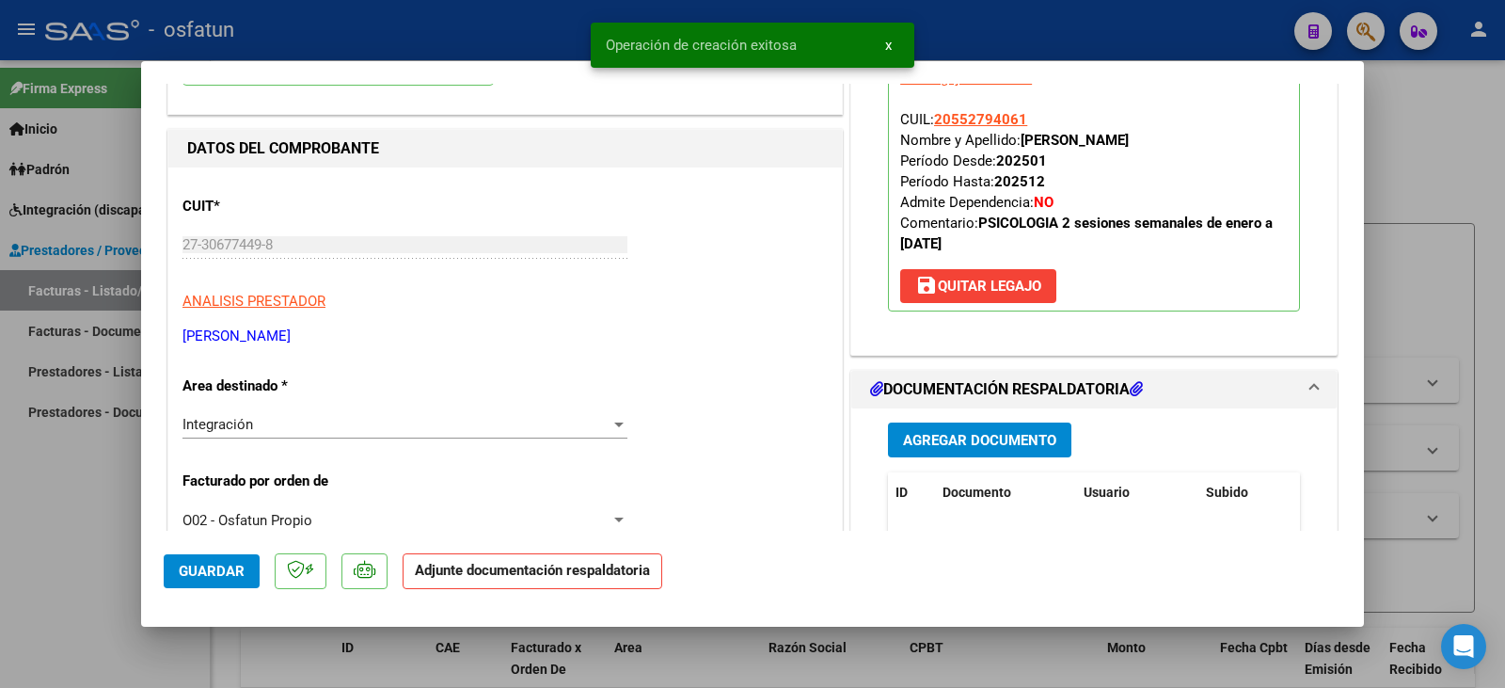
click at [969, 438] on span "Agregar Documento" at bounding box center [979, 440] width 153 height 17
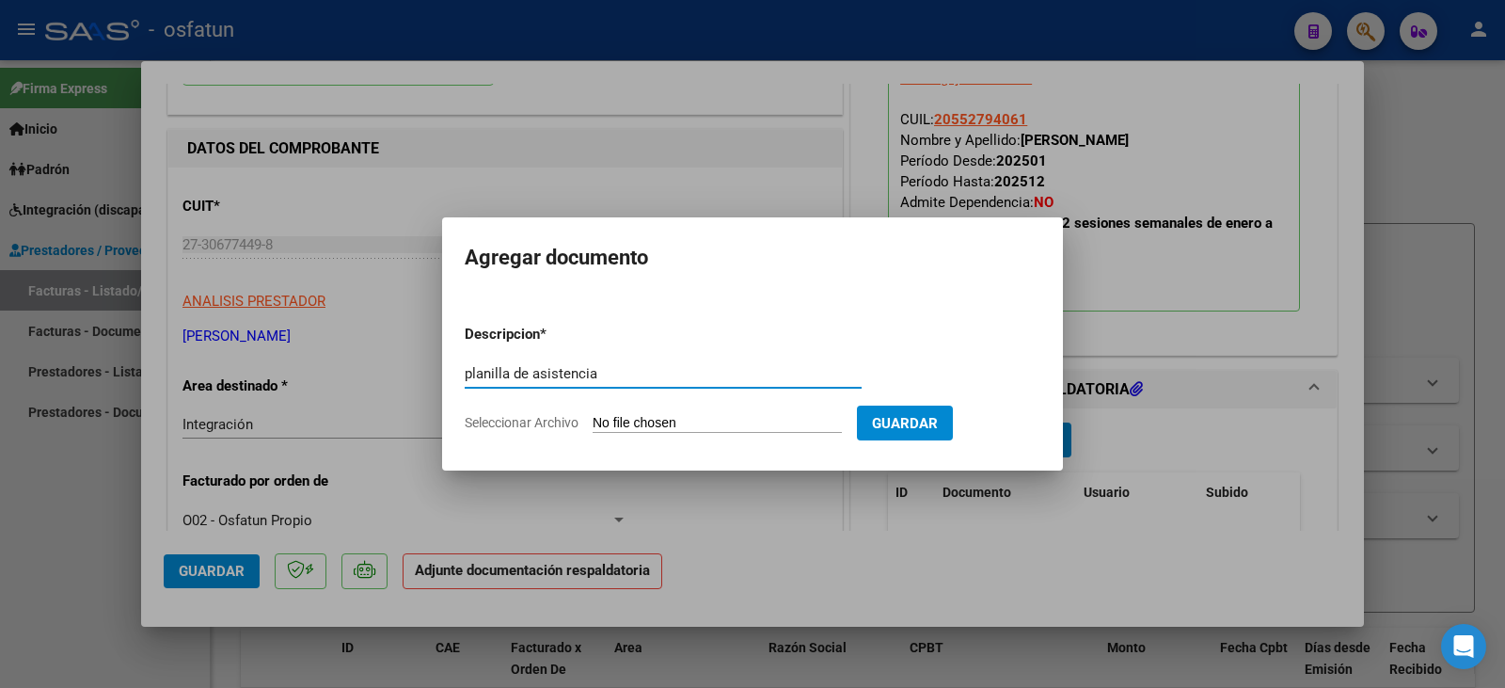
type input "planilla de asistencia"
click at [678, 423] on input "Seleccionar Archivo" at bounding box center [717, 424] width 249 height 18
type input "C:\fakepath\[PERSON_NAME] plan.pdf"
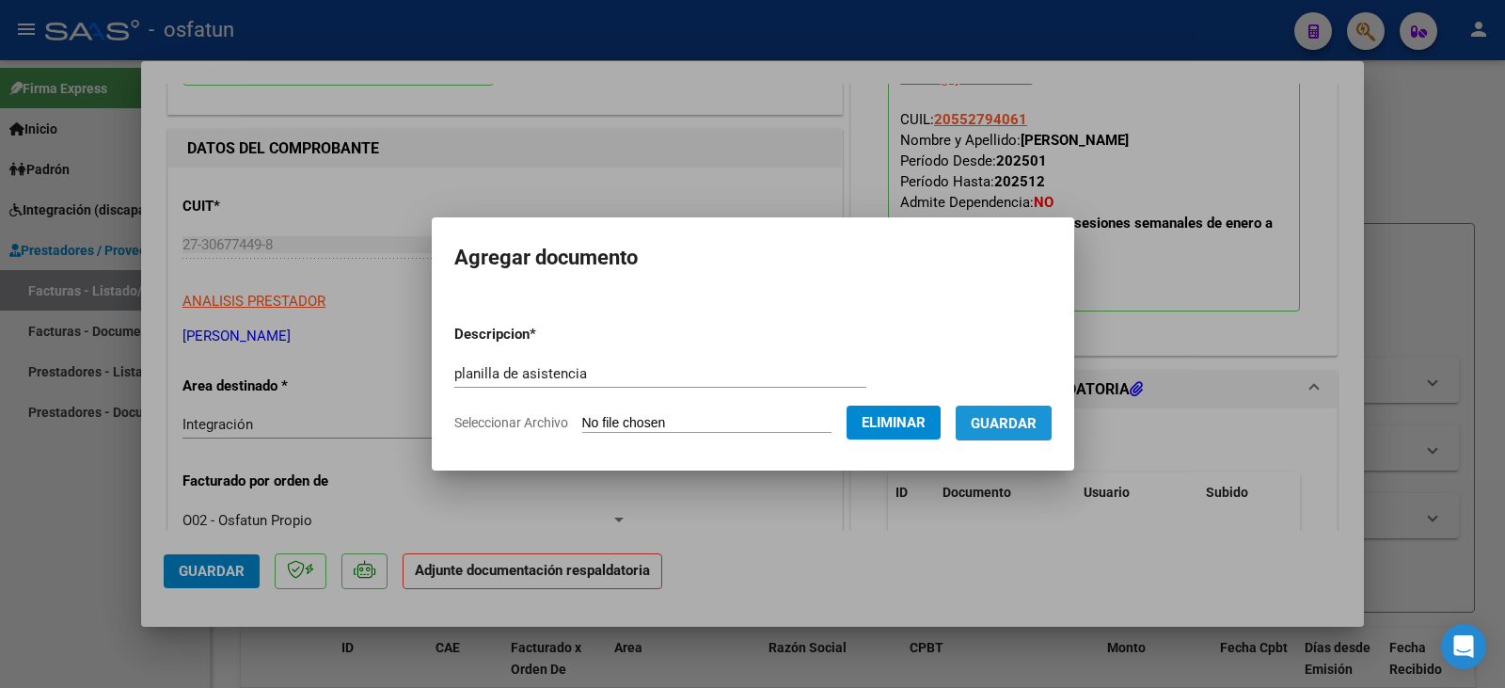
click at [1000, 427] on span "Guardar" at bounding box center [1004, 423] width 66 height 17
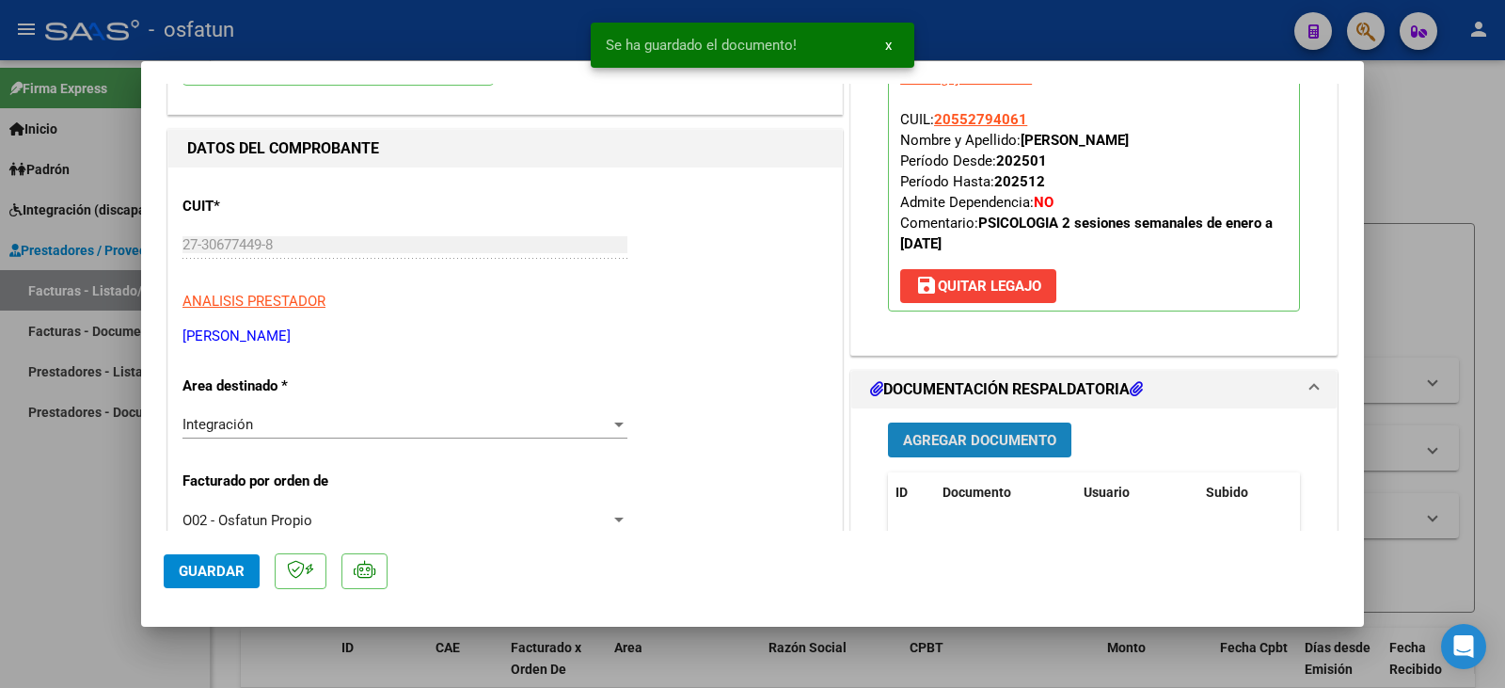
click at [1007, 443] on span "Agregar Documento" at bounding box center [979, 440] width 153 height 17
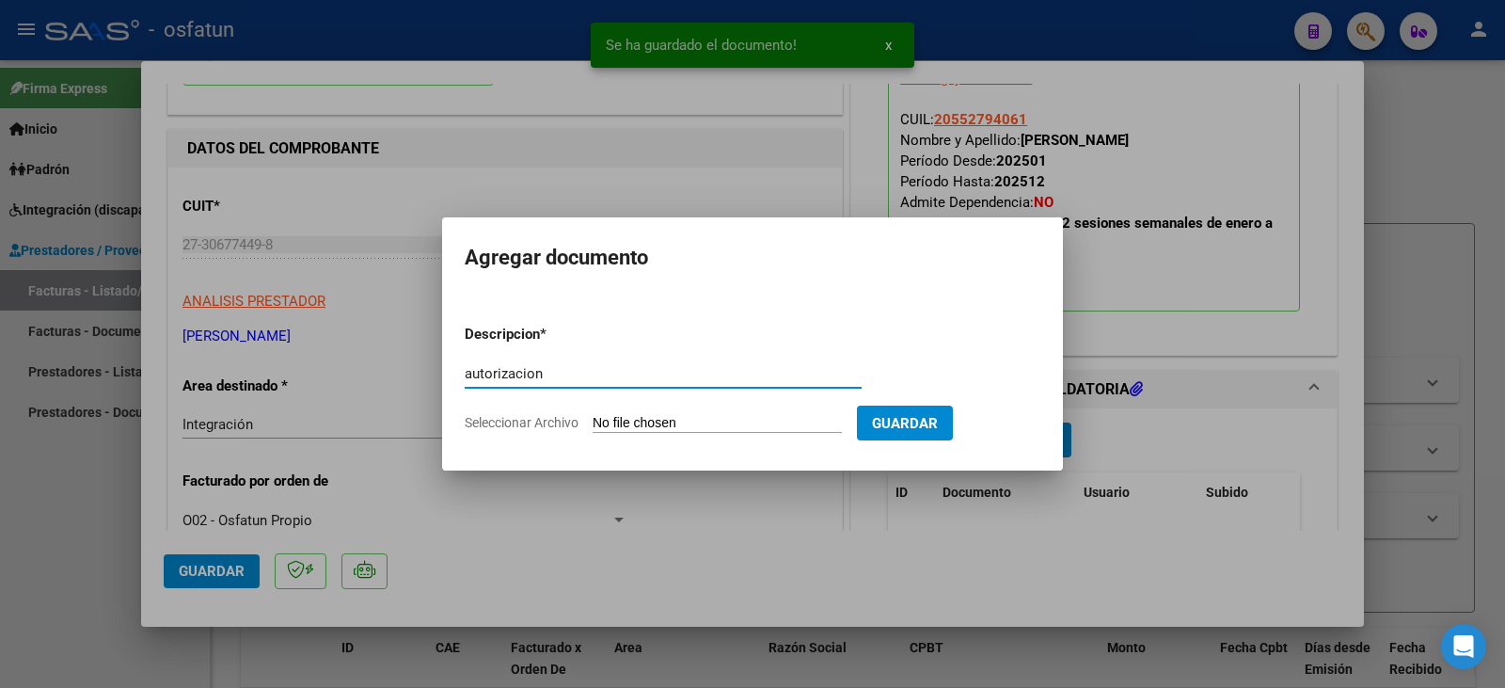
type input "autorizacion"
click at [687, 415] on input "Seleccionar Archivo" at bounding box center [717, 424] width 249 height 18
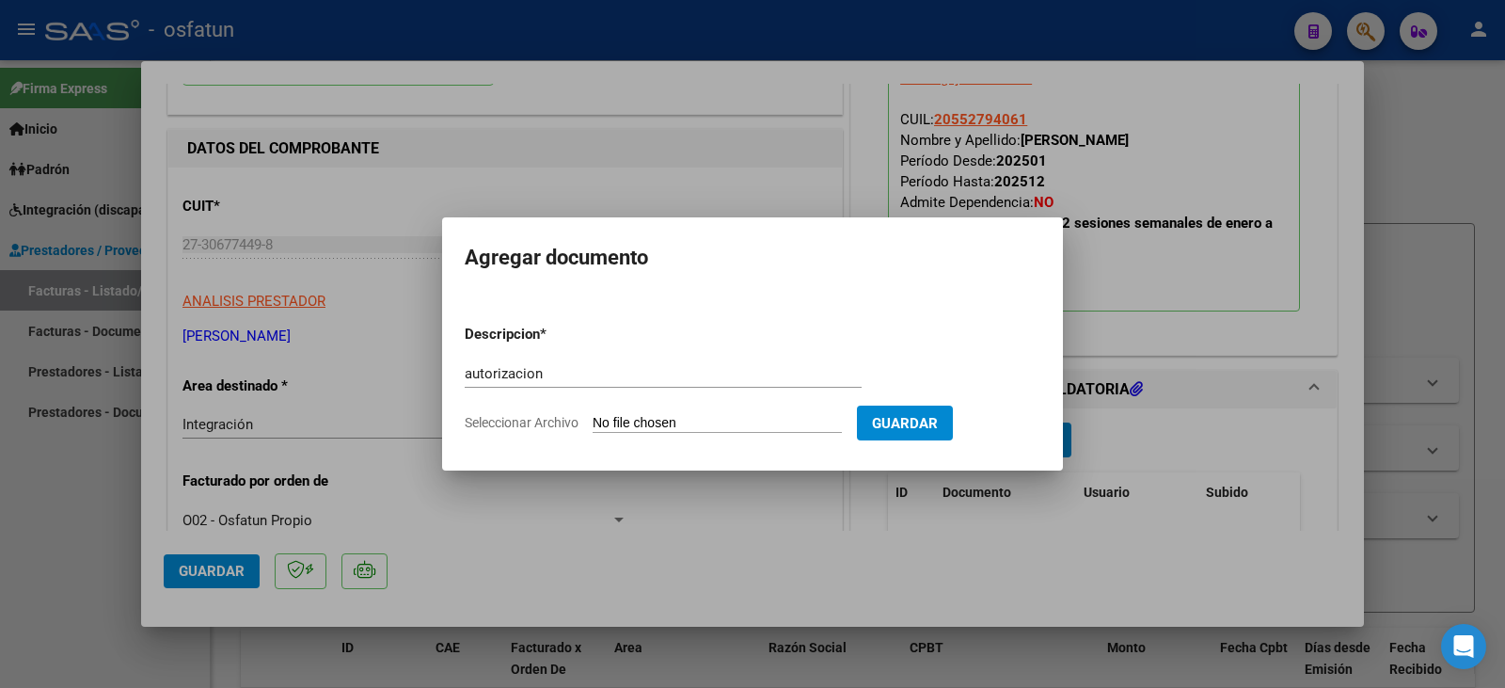
type input "C:\fakepath\[PERSON_NAME] - [PERSON_NAME] - psico.pdf"
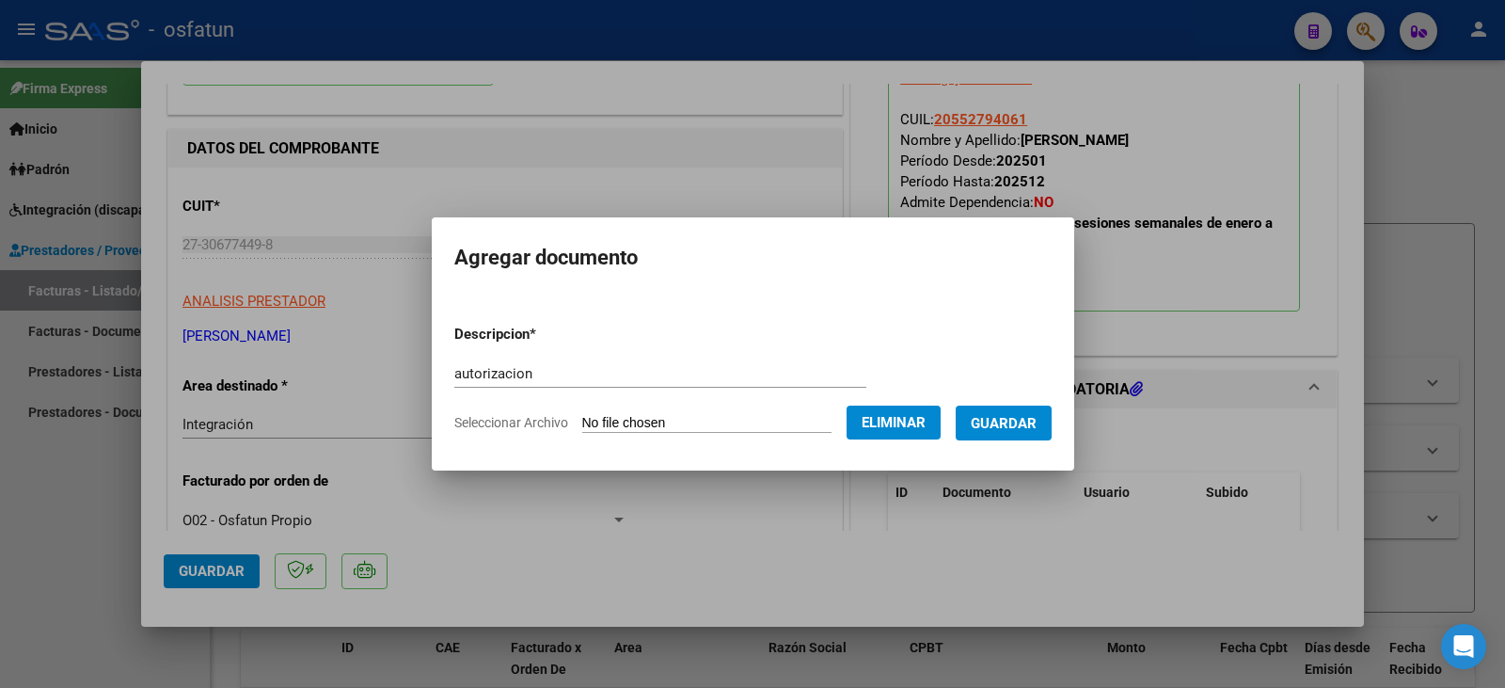
click at [1001, 431] on button "Guardar" at bounding box center [1004, 422] width 96 height 35
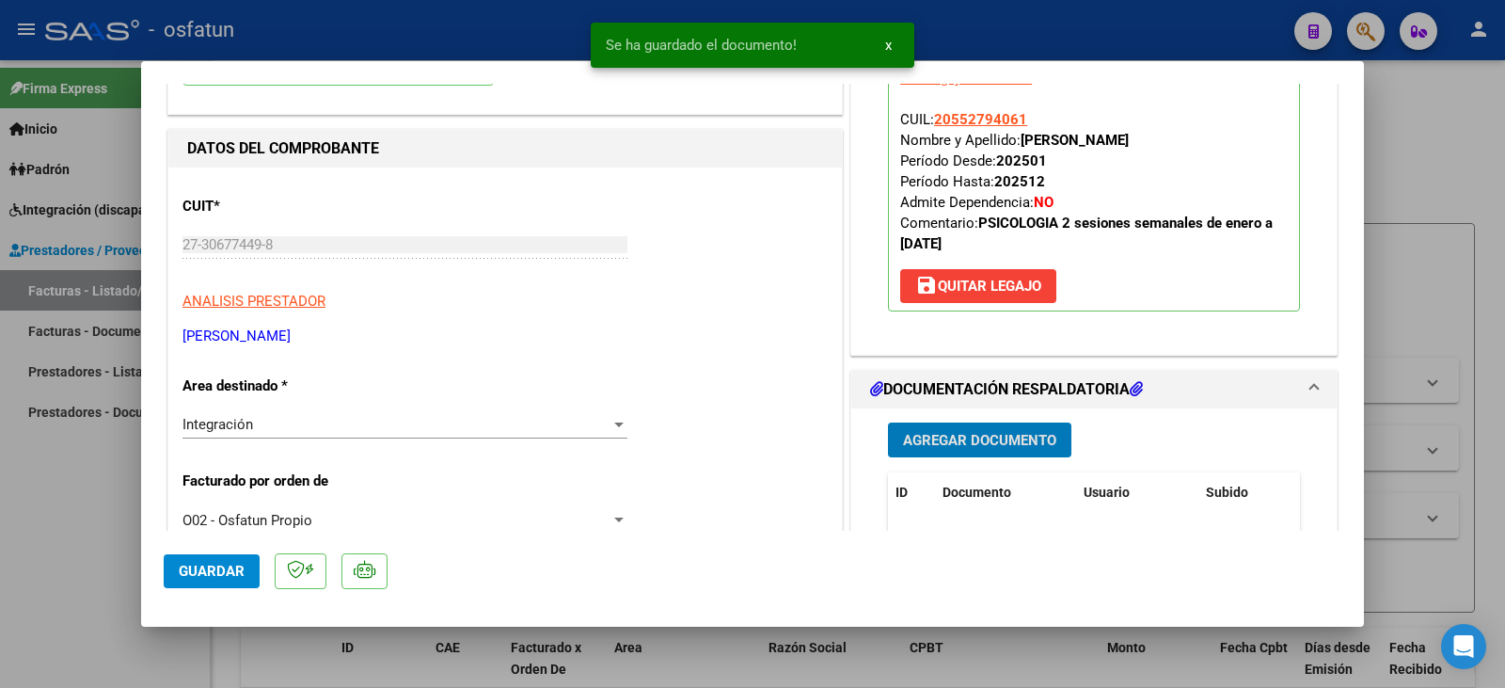
click at [198, 584] on button "Guardar" at bounding box center [212, 571] width 96 height 34
click at [78, 576] on div at bounding box center [752, 344] width 1505 height 688
type input "$ 0,00"
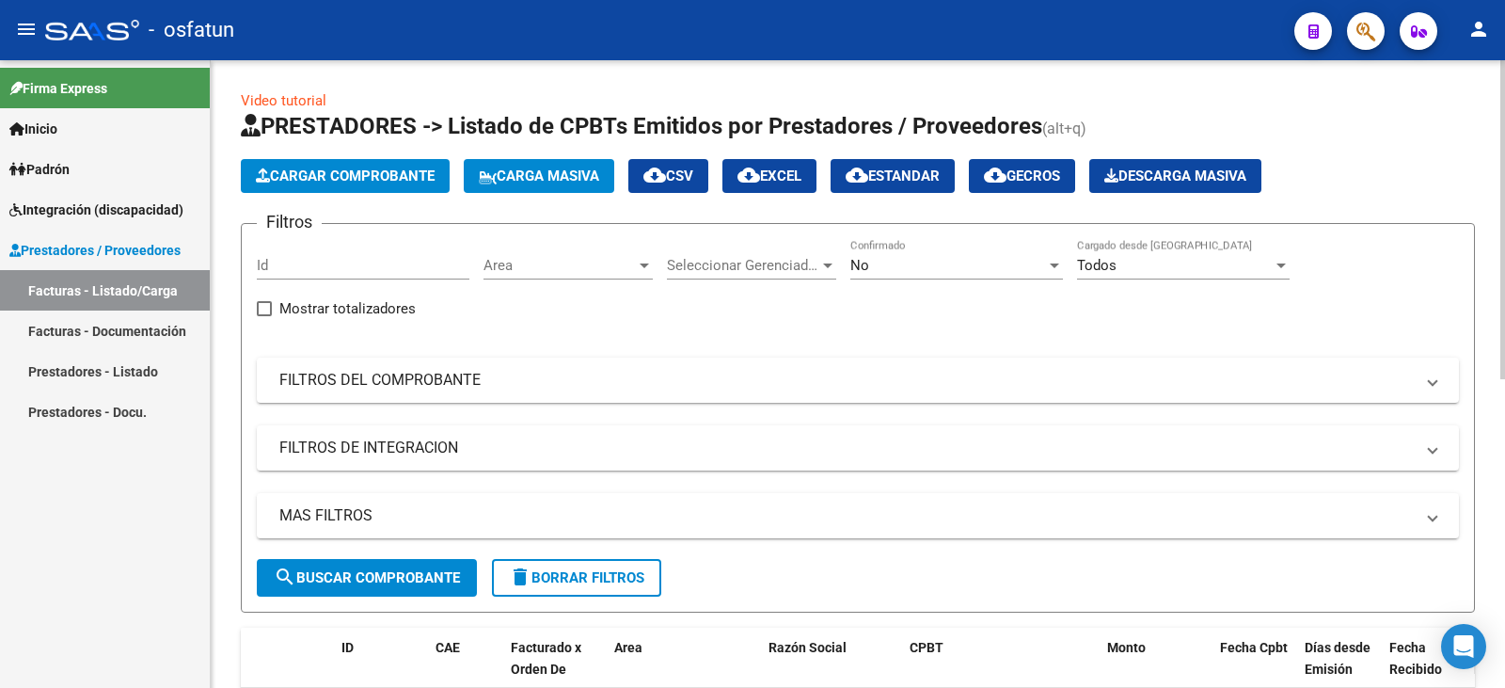
click at [308, 184] on button "Cargar Comprobante" at bounding box center [345, 176] width 209 height 34
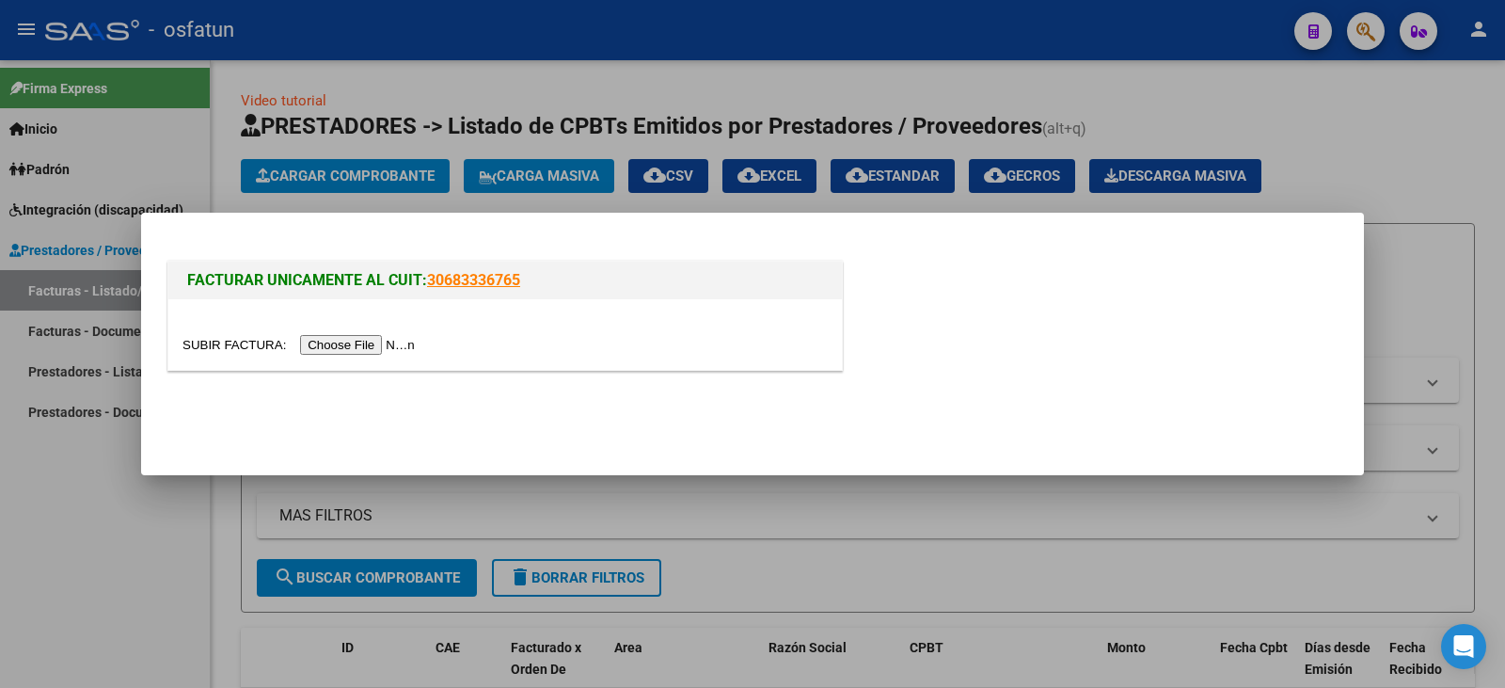
click at [362, 344] on input "file" at bounding box center [301, 345] width 238 height 20
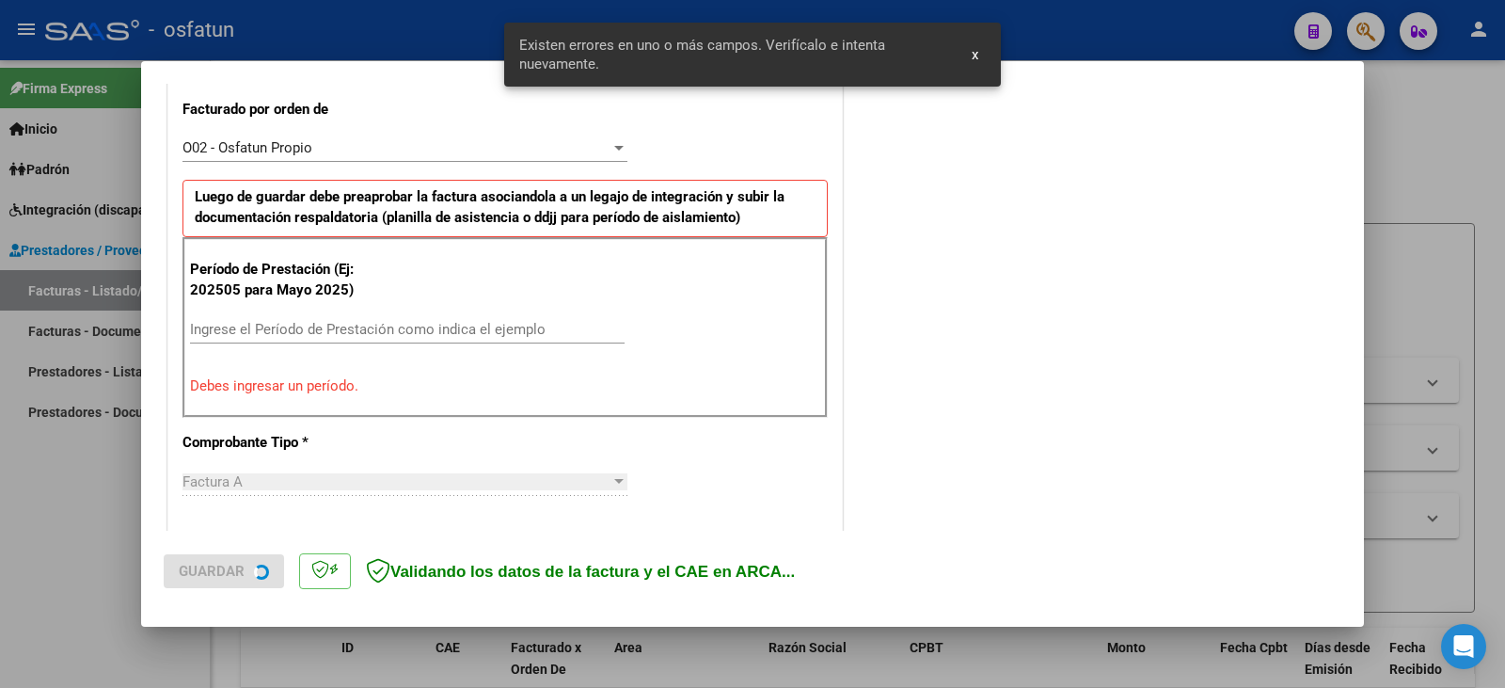
scroll to position [527, 0]
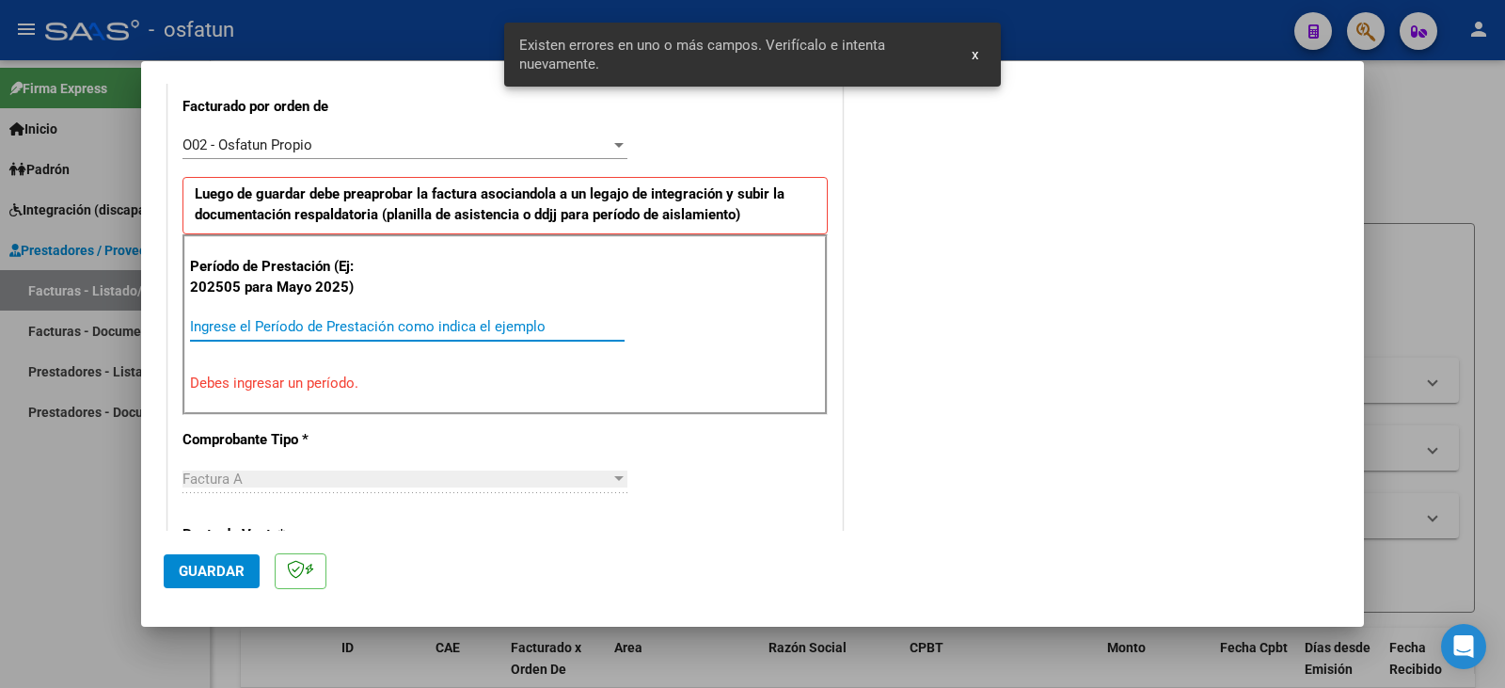
drag, startPoint x: 359, startPoint y: 322, endPoint x: 334, endPoint y: 281, distance: 47.8
click at [340, 301] on div "Período de Prestación (Ej: 202505 para [DATE]) Ingrese el Período de Prestación…" at bounding box center [504, 324] width 645 height 181
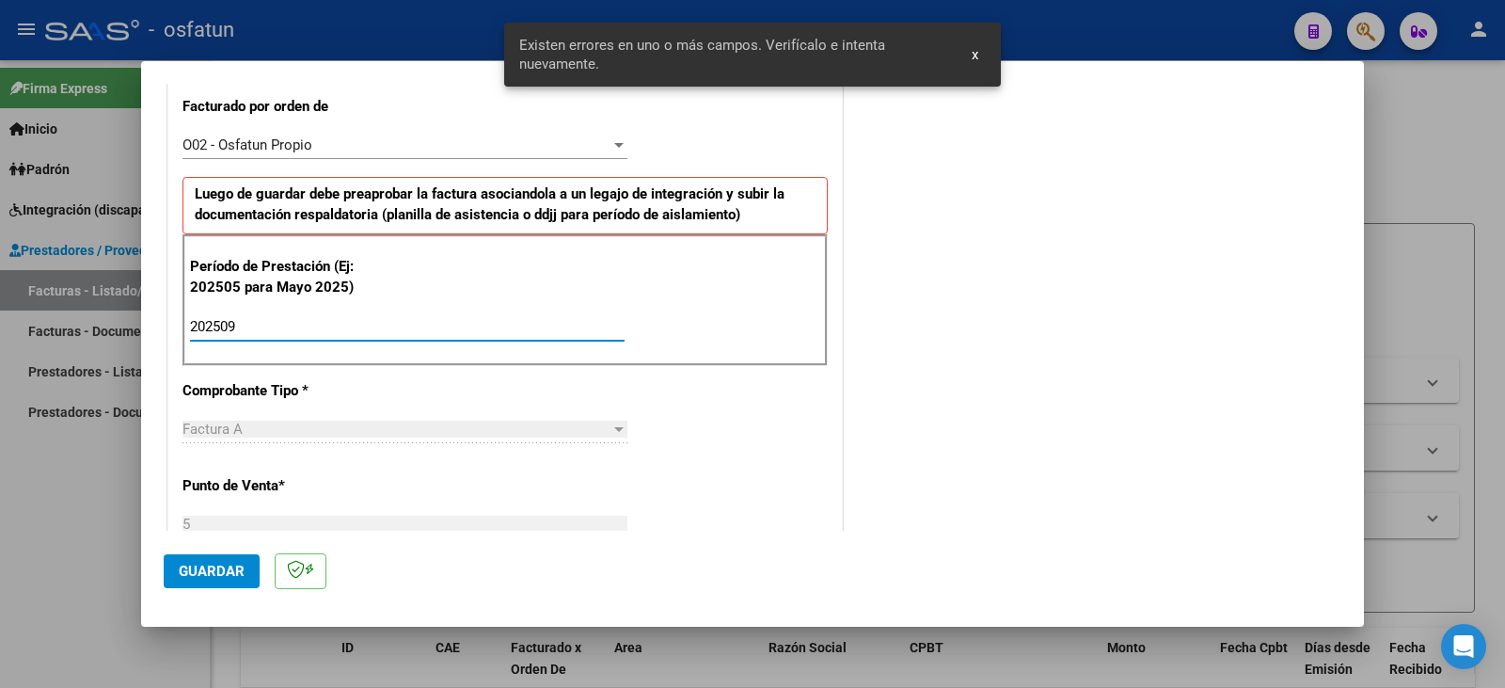
type input "202509"
click at [188, 572] on span "Guardar" at bounding box center [212, 570] width 66 height 17
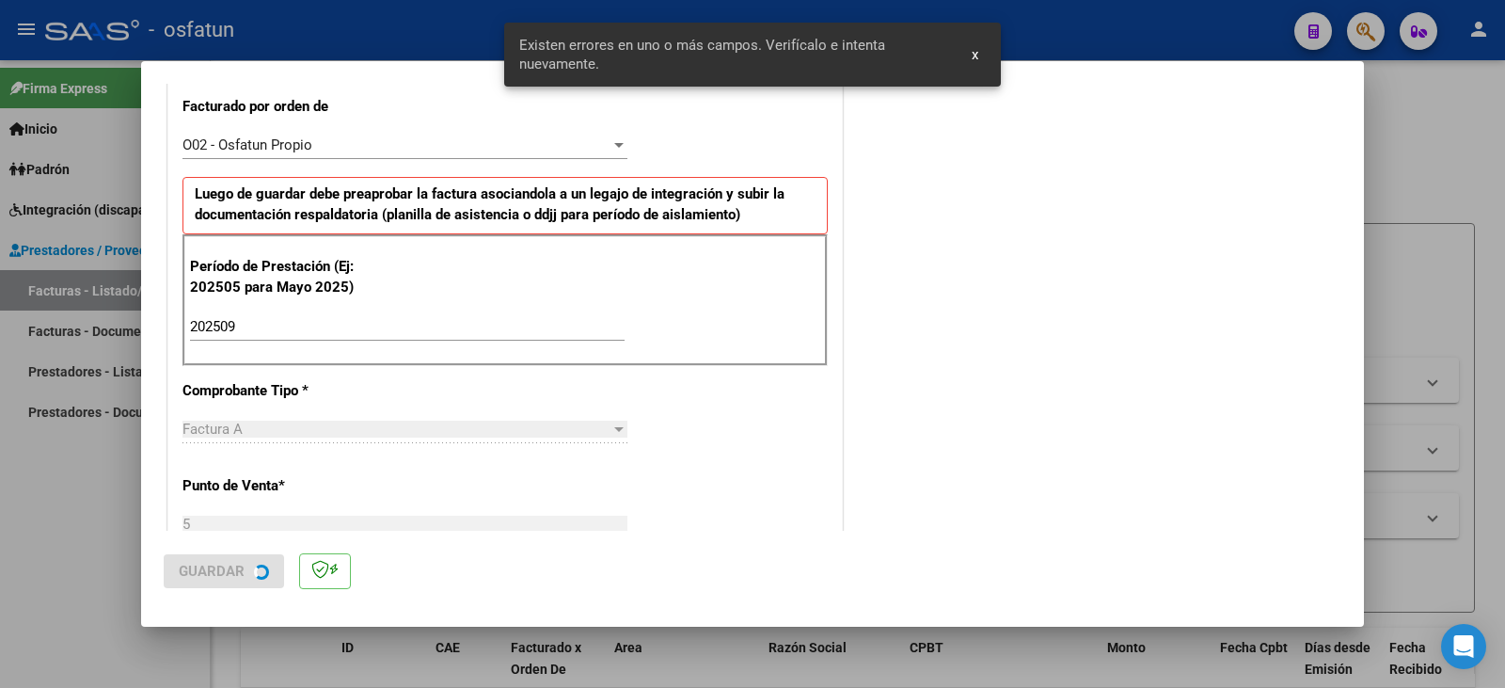
scroll to position [0, 0]
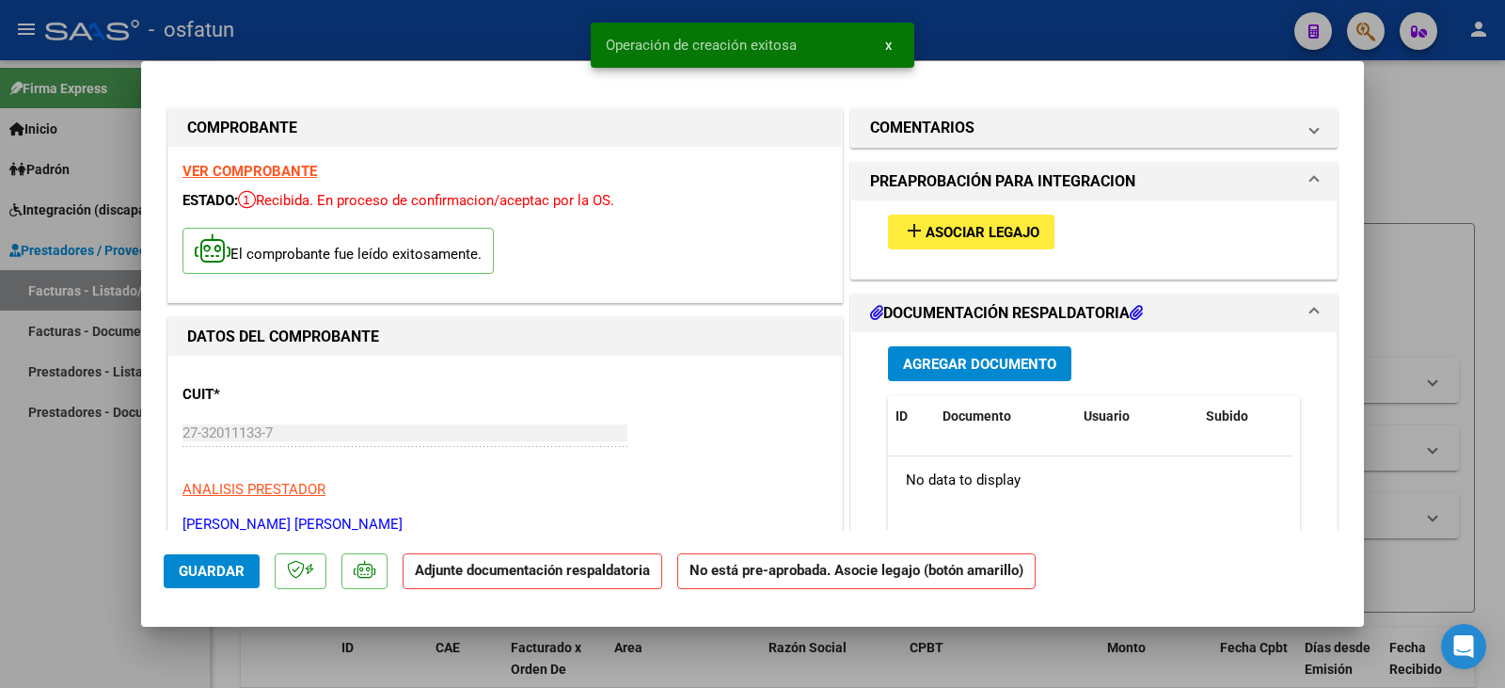
click at [941, 228] on span "Asociar Legajo" at bounding box center [983, 232] width 114 height 17
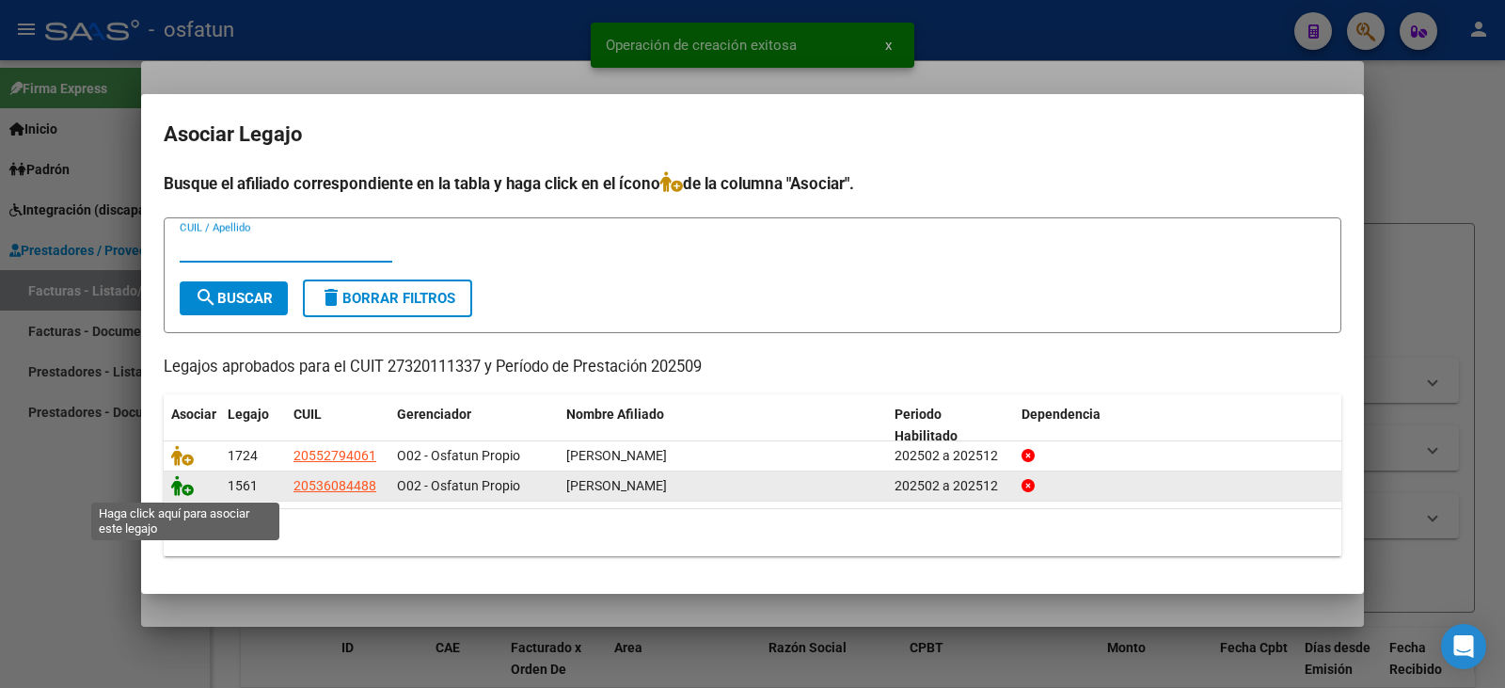
click at [182, 485] on icon at bounding box center [182, 485] width 23 height 21
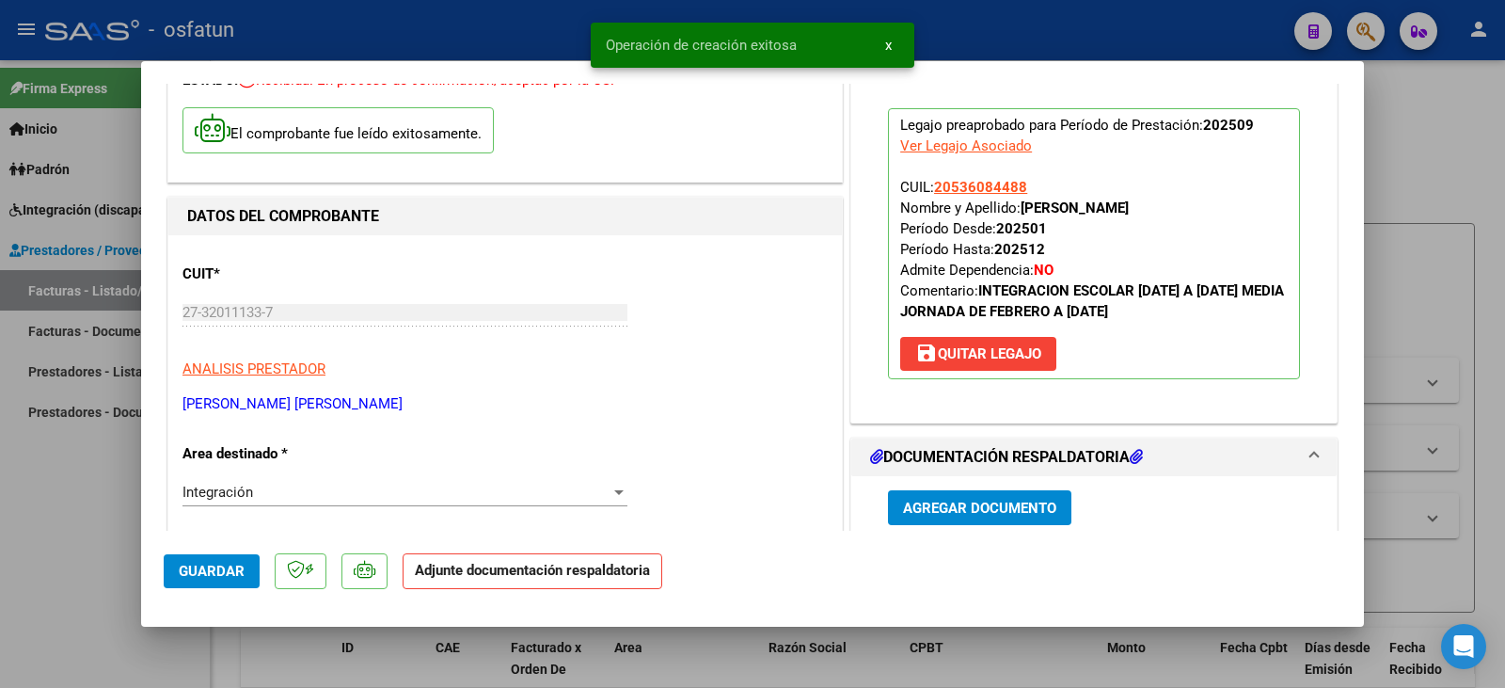
scroll to position [376, 0]
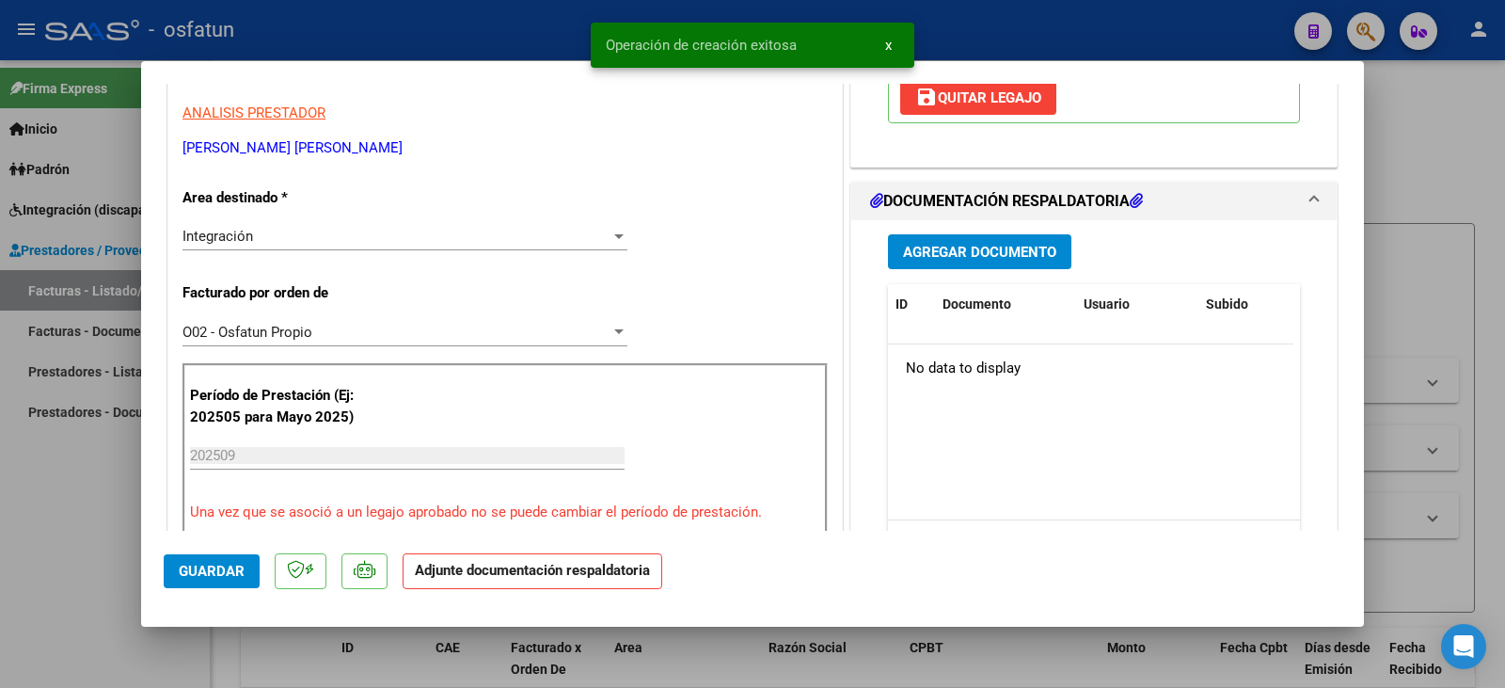
click at [966, 255] on span "Agregar Documento" at bounding box center [979, 252] width 153 height 17
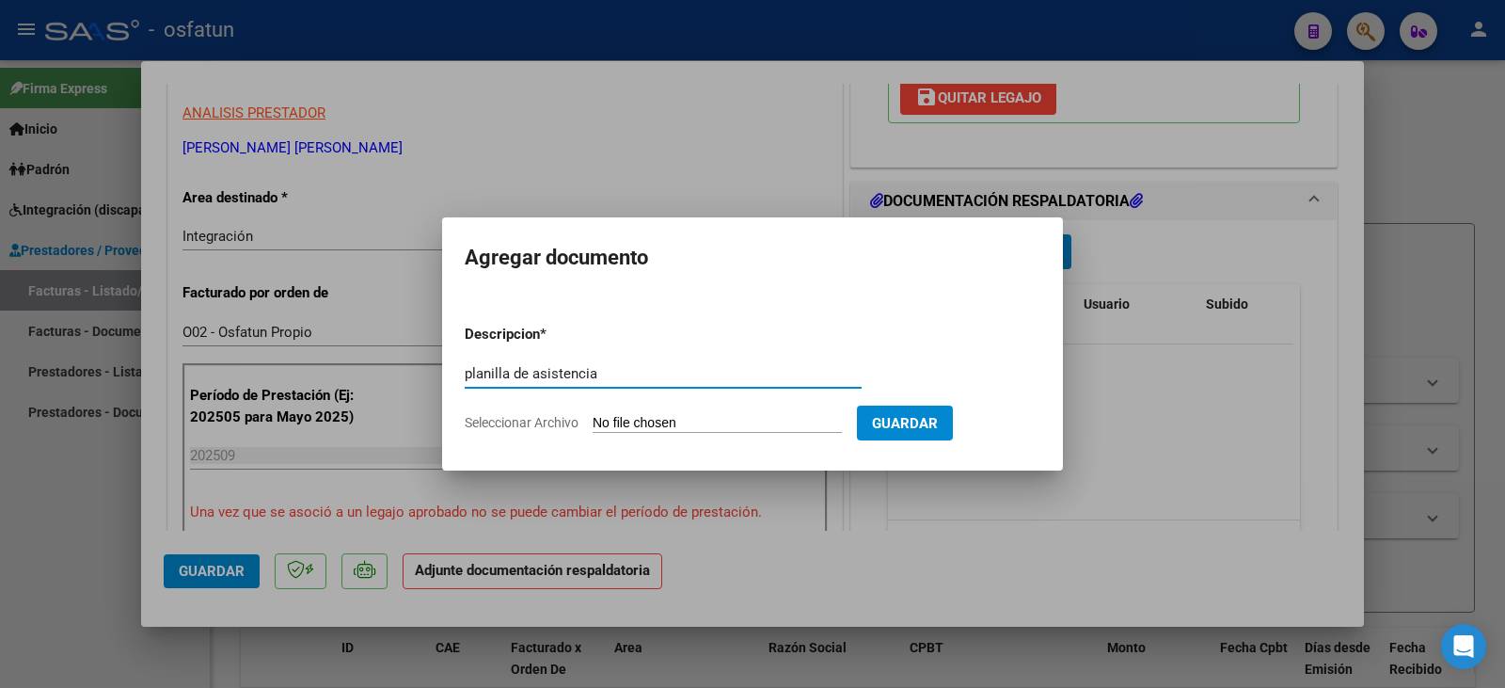
type input "planilla de asistencia"
click at [727, 417] on input "Seleccionar Archivo" at bounding box center [717, 424] width 249 height 18
type input "C:\fakepath\[PERSON_NAME] eim plan.pdf"
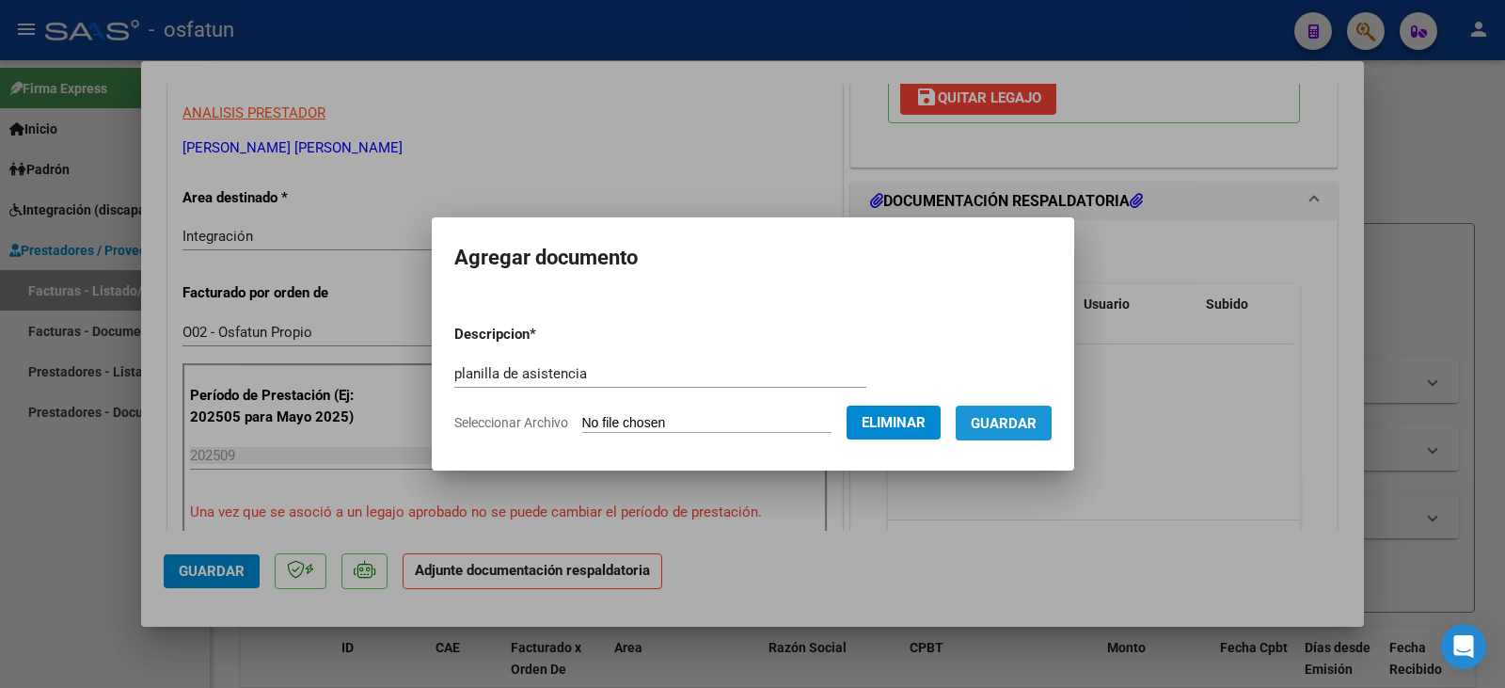
click at [1012, 425] on span "Guardar" at bounding box center [1004, 423] width 66 height 17
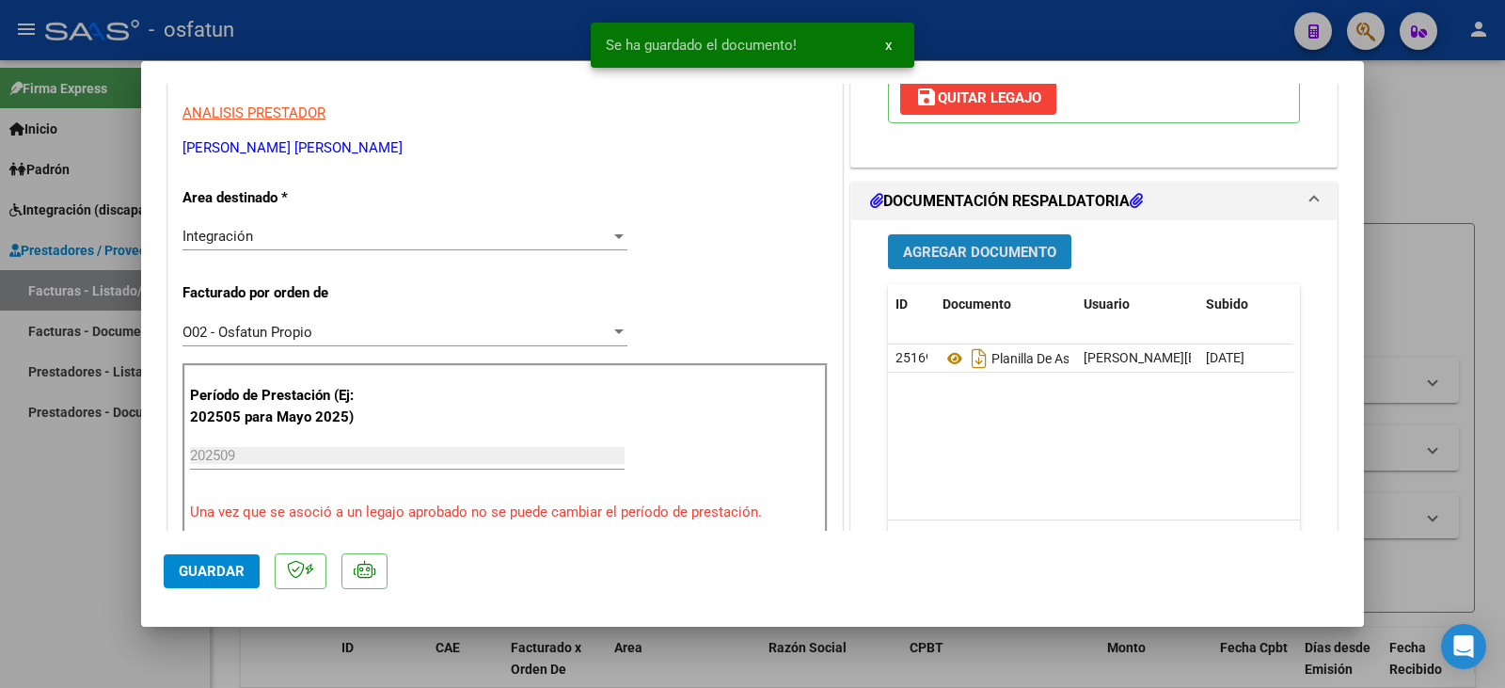
click at [959, 251] on span "Agregar Documento" at bounding box center [979, 252] width 153 height 17
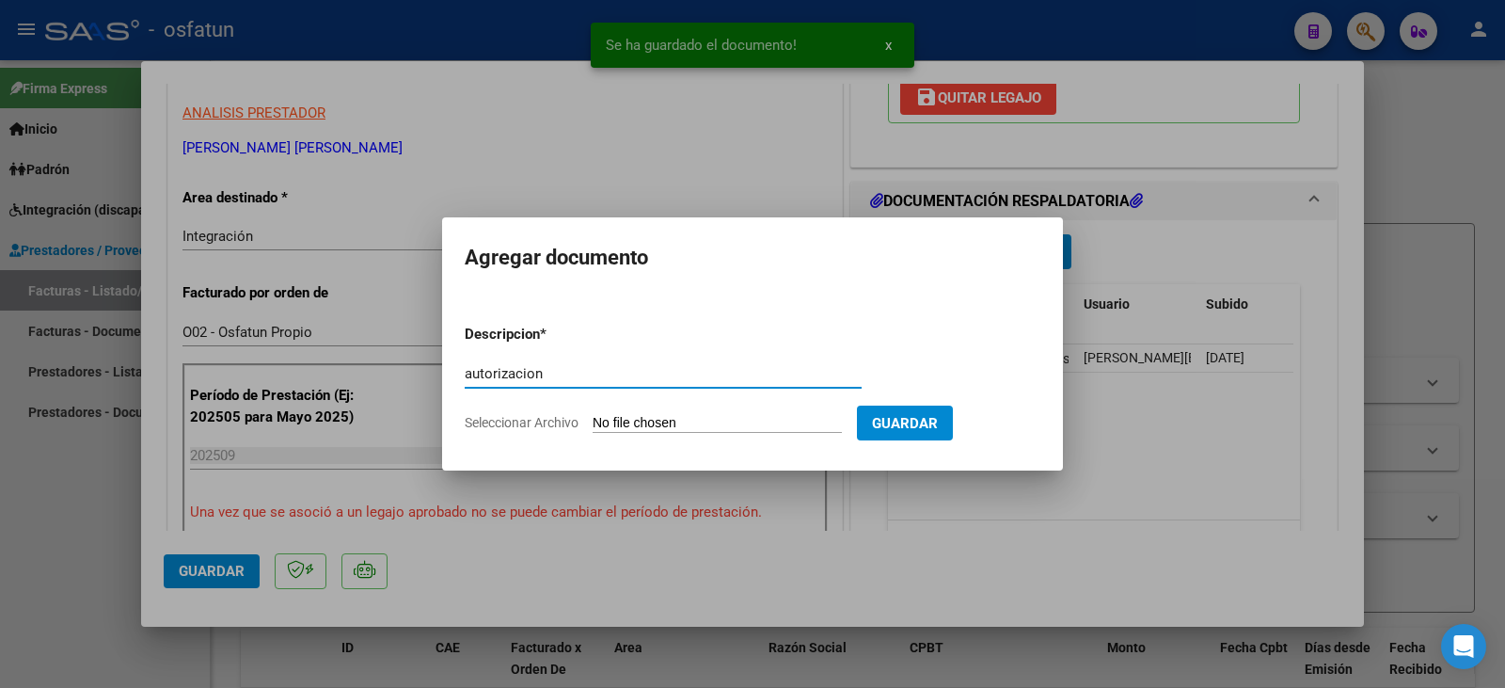
type input "autorizacion"
click at [743, 422] on input "Seleccionar Archivo" at bounding box center [717, 424] width 249 height 18
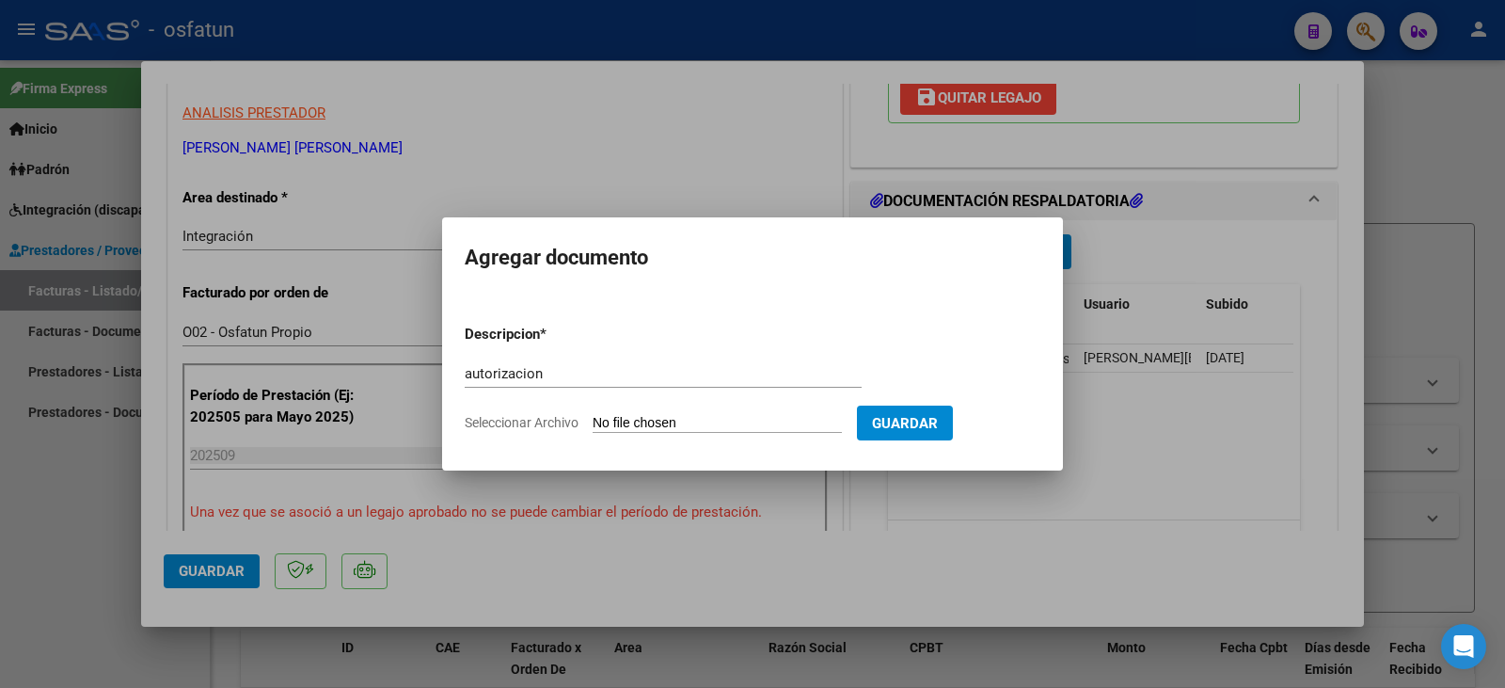
type input "C:\fakepath\Damico - Acompasi - ie.pdf"
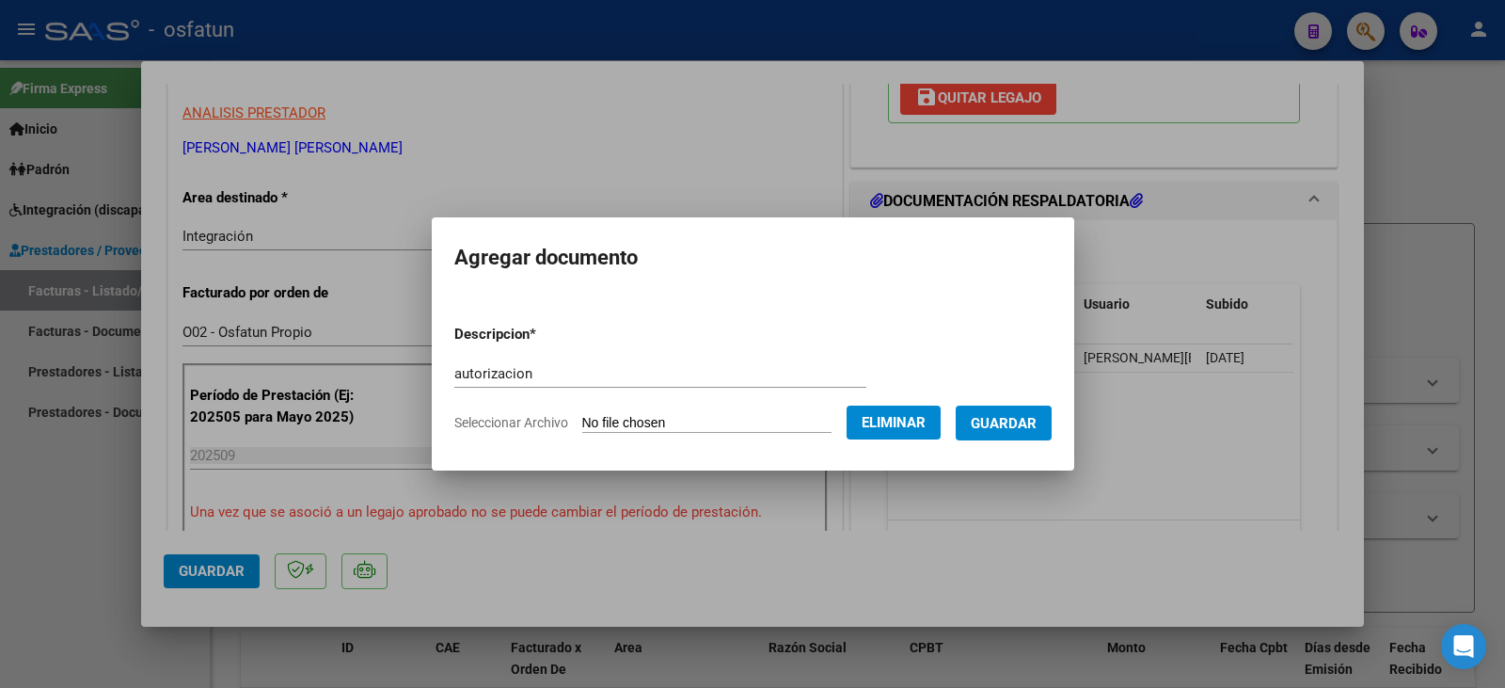
click at [706, 410] on form "Descripcion * autorizacion Escriba aquí una descripcion Seleccionar Archivo Eli…" at bounding box center [752, 377] width 597 height 137
click at [901, 422] on span "Eliminar" at bounding box center [894, 422] width 64 height 17
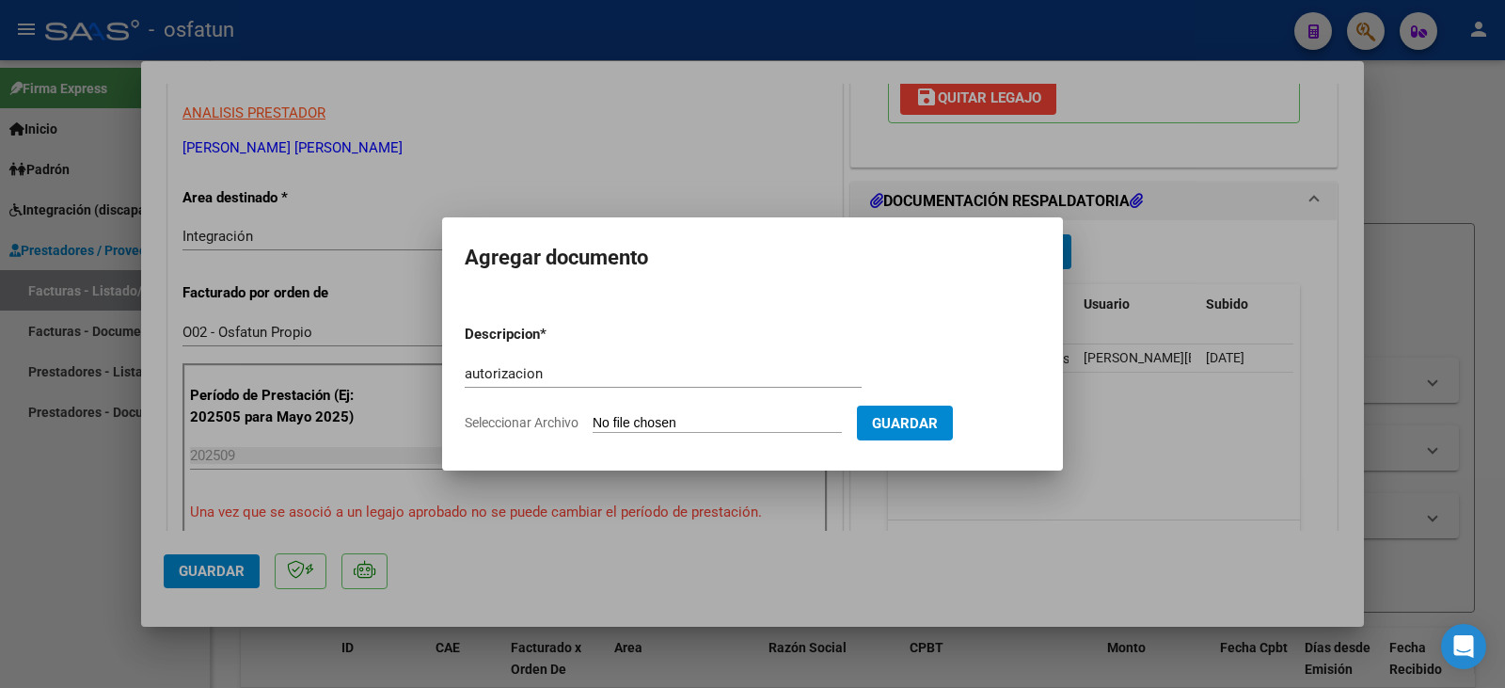
click at [730, 424] on input "Seleccionar Archivo" at bounding box center [717, 424] width 249 height 18
type input "C:\fakepath\[PERSON_NAME] - eim - ie.pdf"
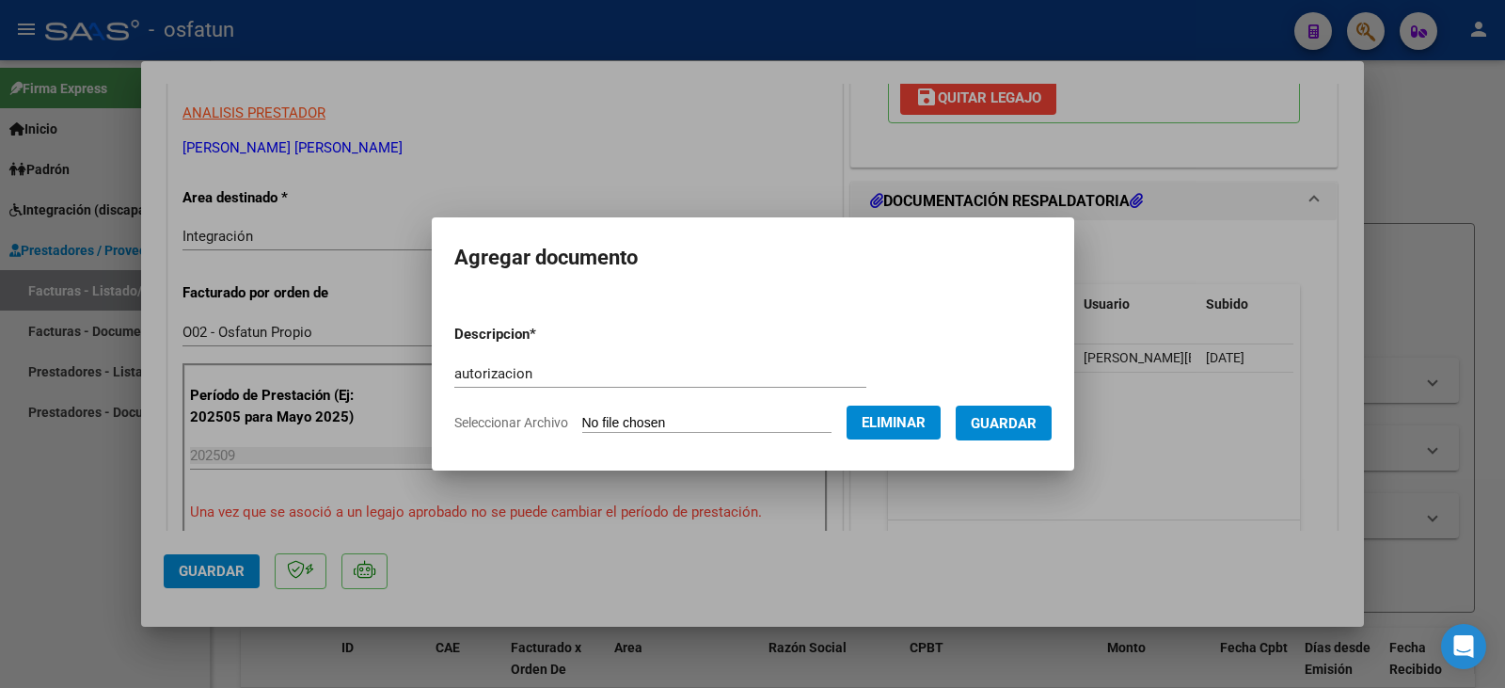
click at [1010, 430] on span "Guardar" at bounding box center [1004, 423] width 66 height 17
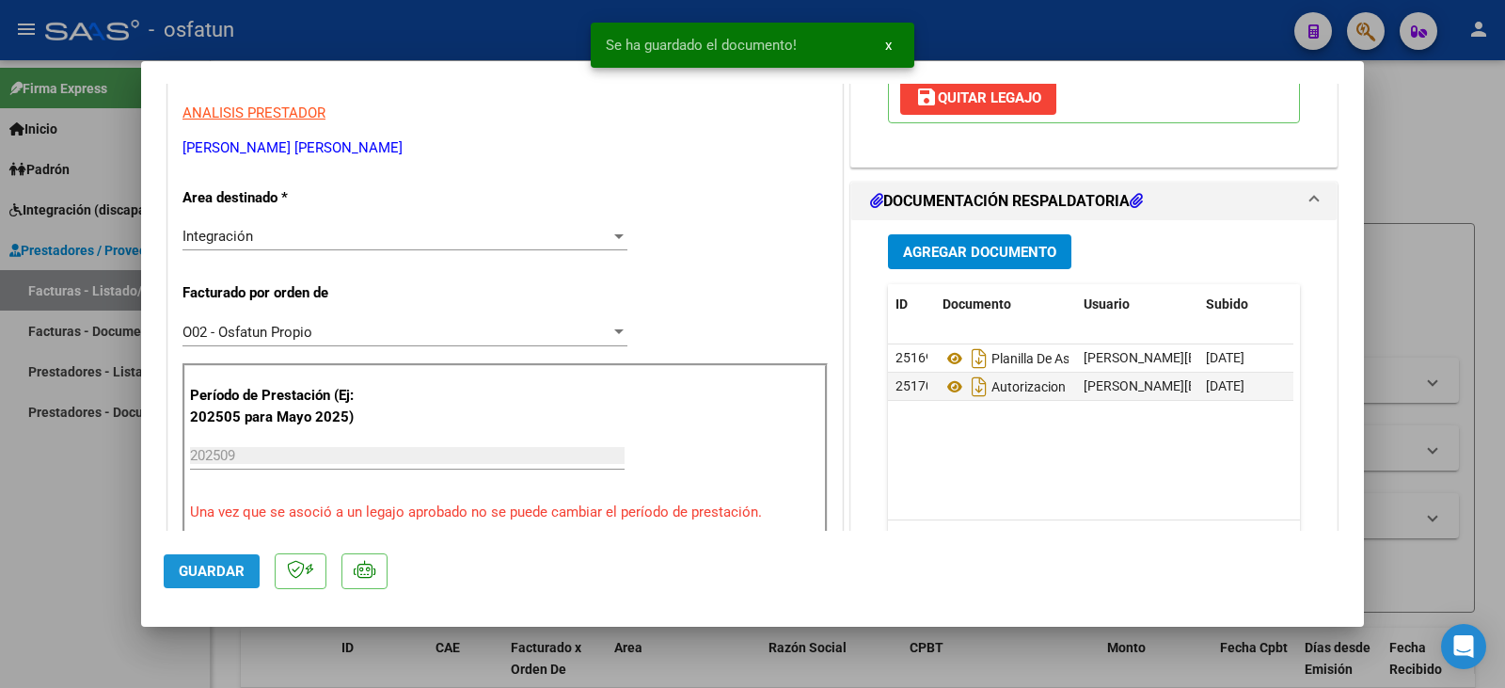
click at [227, 577] on span "Guardar" at bounding box center [212, 570] width 66 height 17
click at [88, 547] on div at bounding box center [752, 344] width 1505 height 688
type input "$ 0,00"
